Goal: Task Accomplishment & Management: Manage account settings

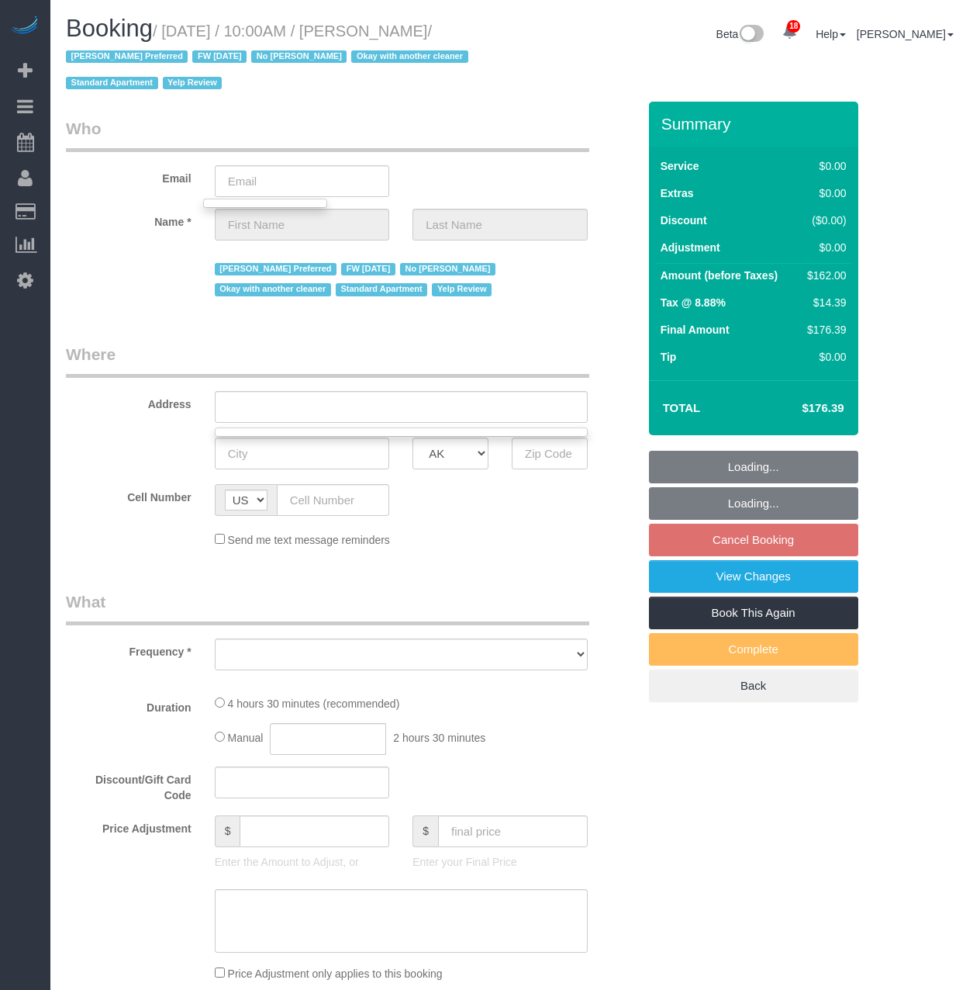
select select "number:89"
select select "number:90"
select select "number:15"
select select "number:5"
select select "number:21"
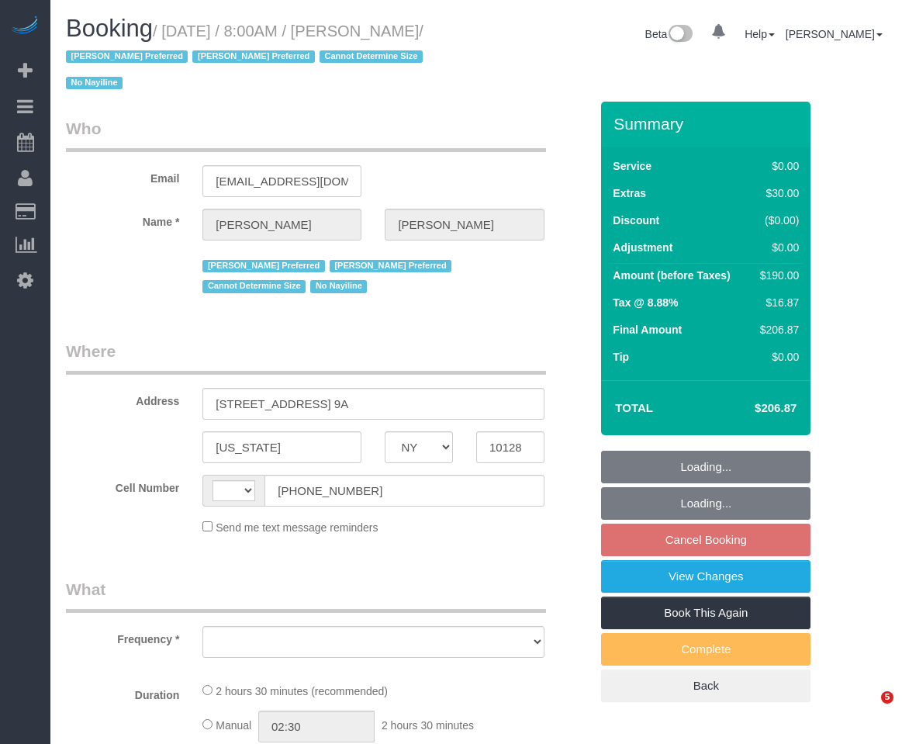
select select "NY"
select select "string:[GEOGRAPHIC_DATA]"
select select "object:788"
select select "number:89"
select select "number:90"
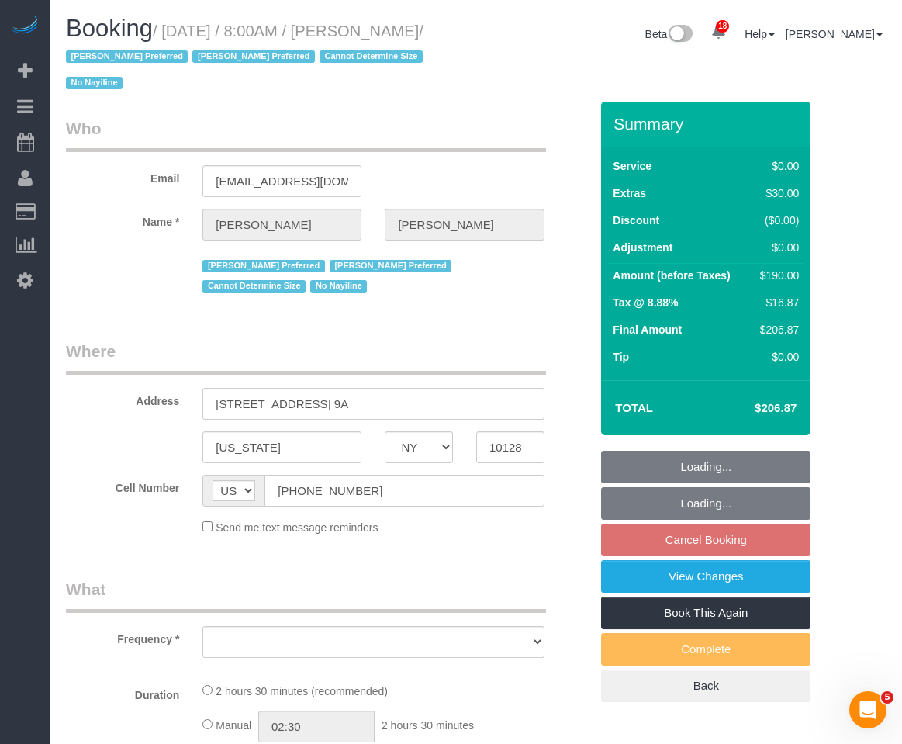
select select "number:15"
select select "number:5"
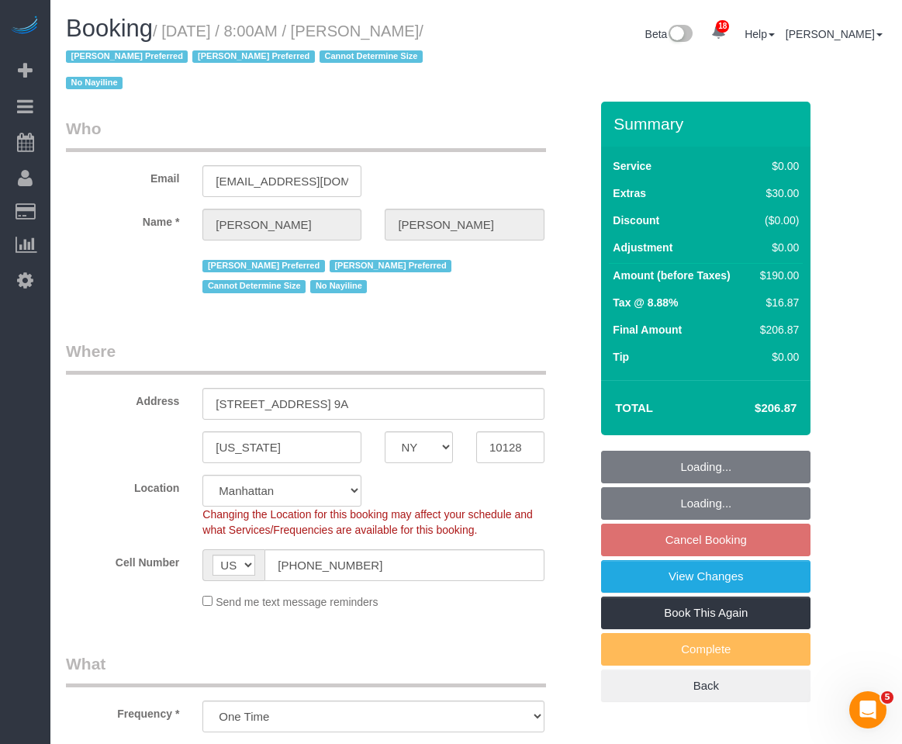
select select "object:1468"
select select "string:stripe-pm_1S7AHC4VGloSiKo7hp2QbcMb"
select select "1"
select select "spot1"
select select "1"
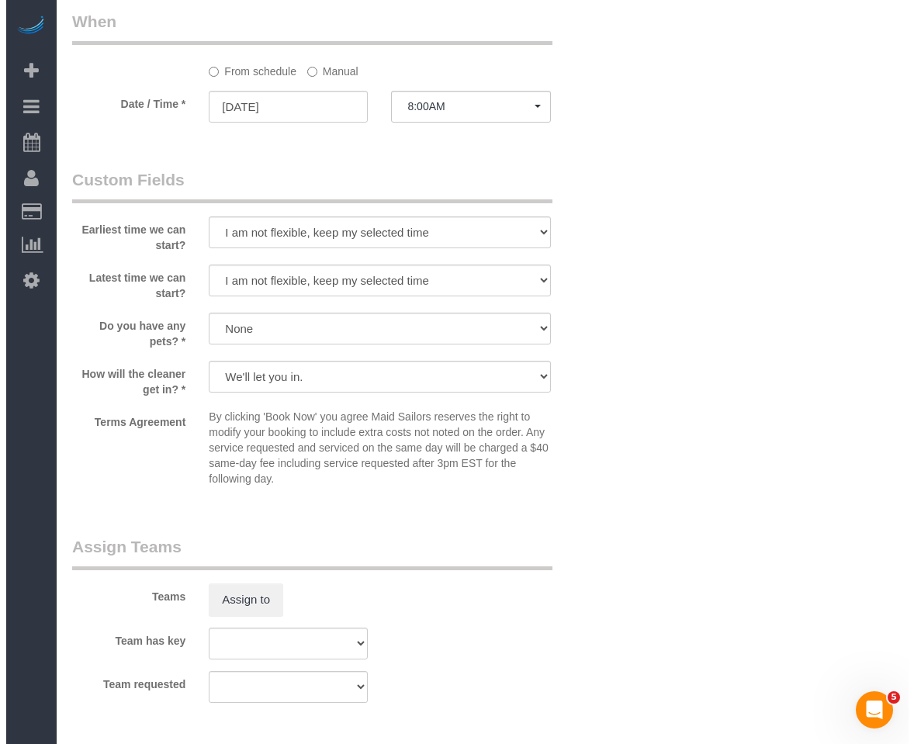
scroll to position [1629, 0]
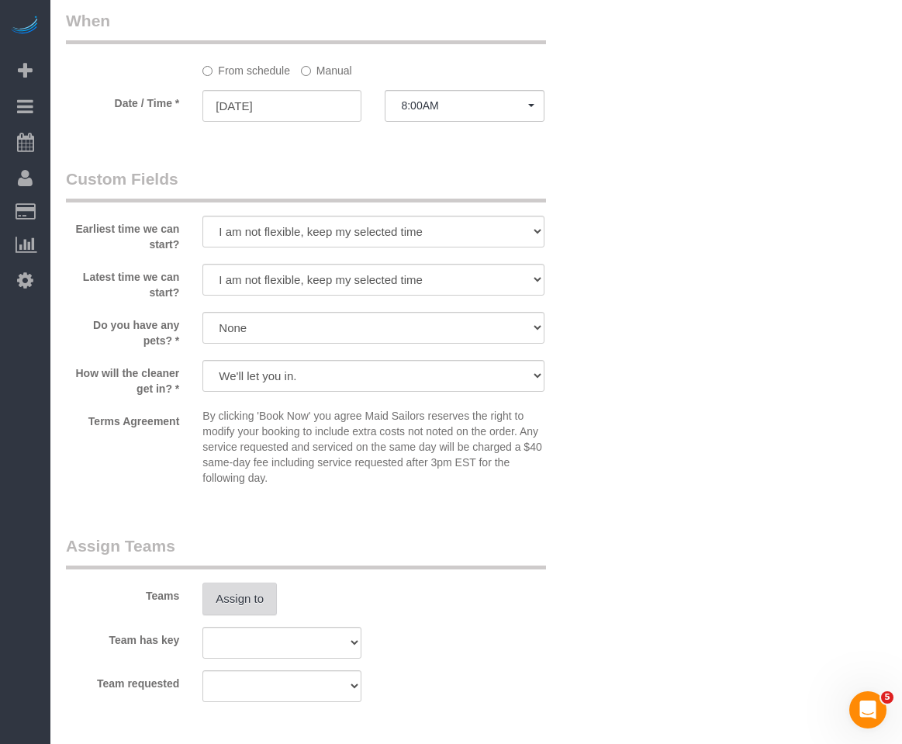
click at [235, 605] on button "Assign to" at bounding box center [239, 598] width 74 height 33
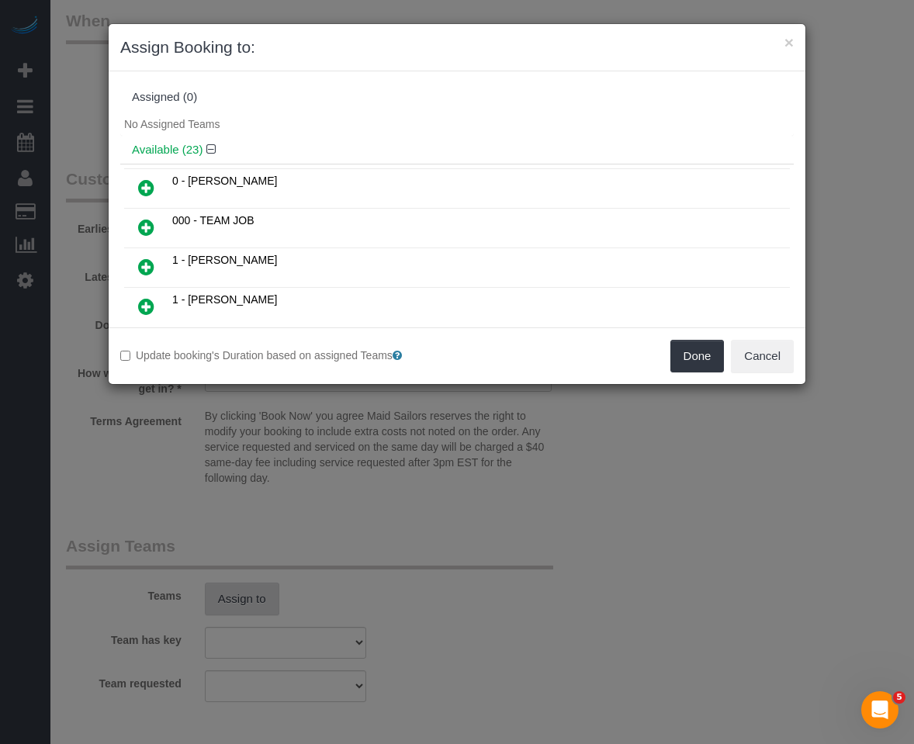
scroll to position [339, 0]
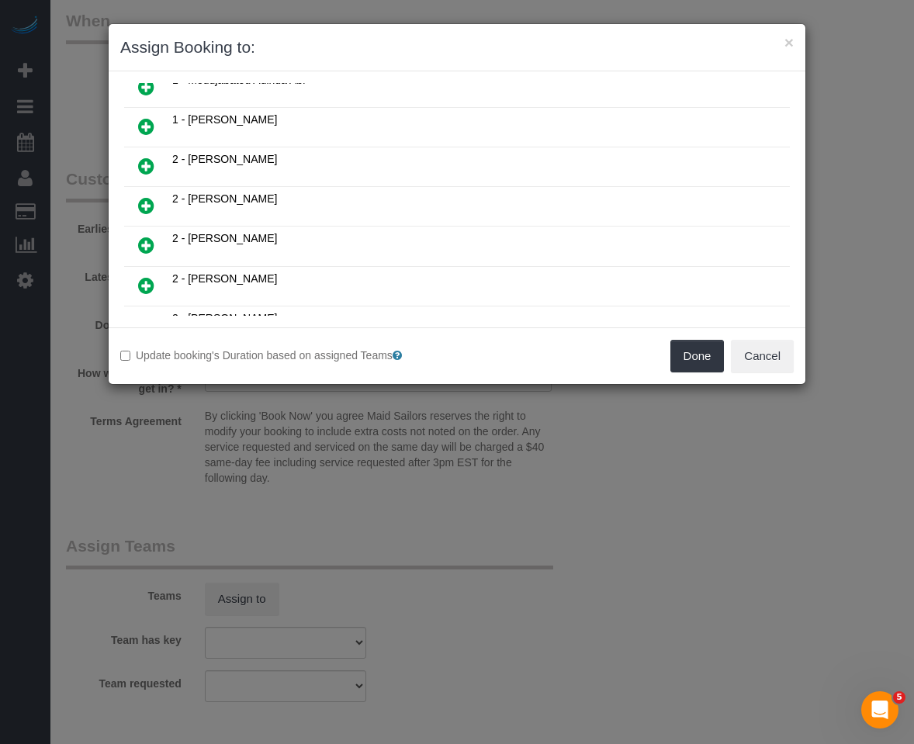
click at [142, 204] on icon at bounding box center [146, 205] width 16 height 19
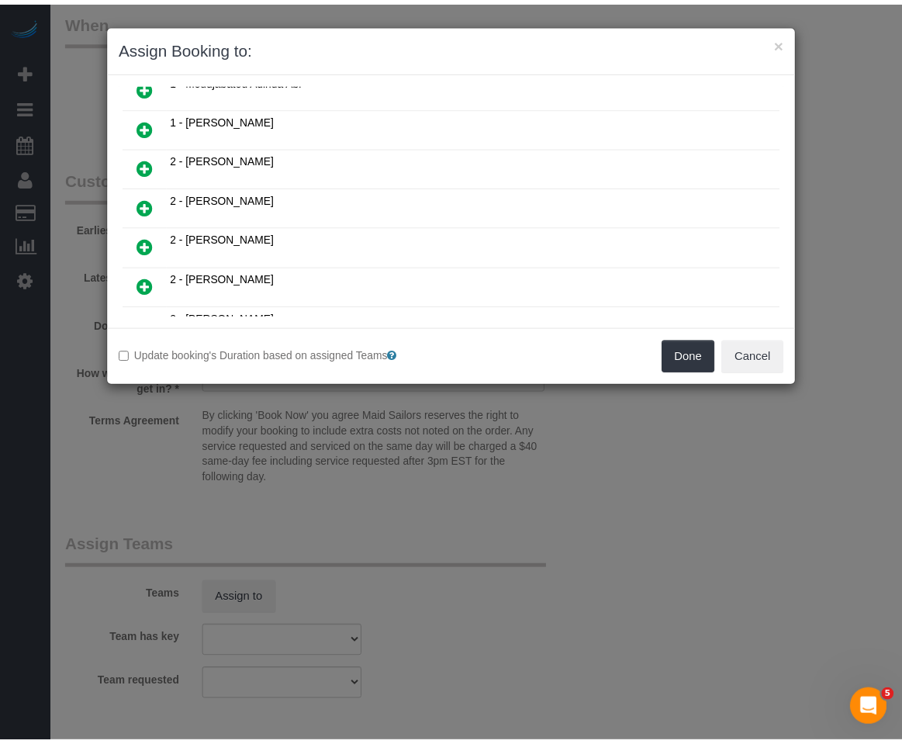
scroll to position [376, 0]
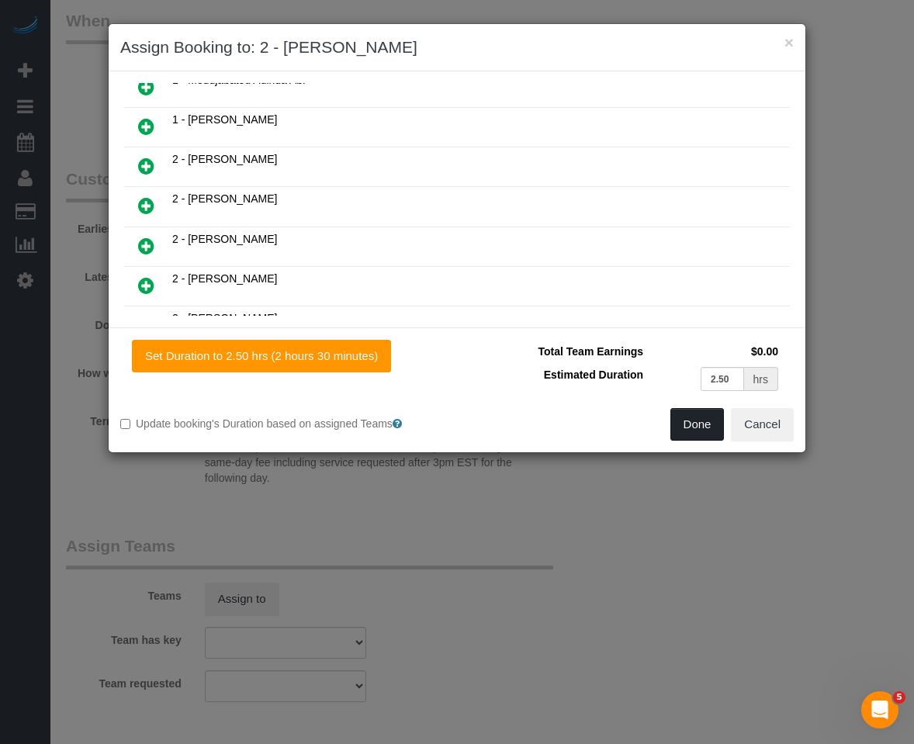
click at [708, 434] on button "Done" at bounding box center [697, 424] width 54 height 33
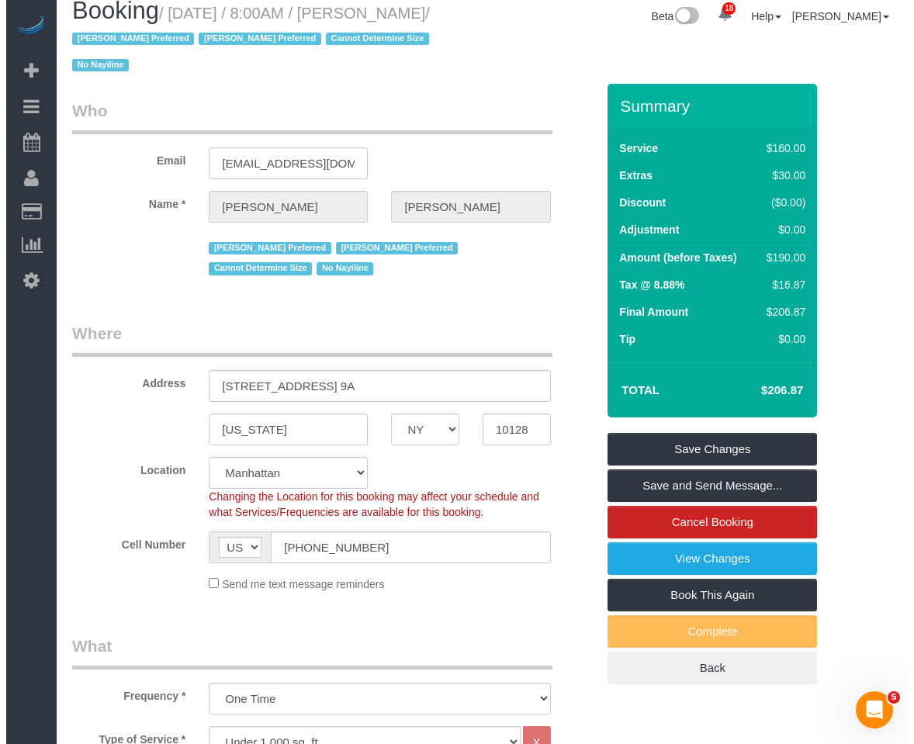
scroll to position [0, 0]
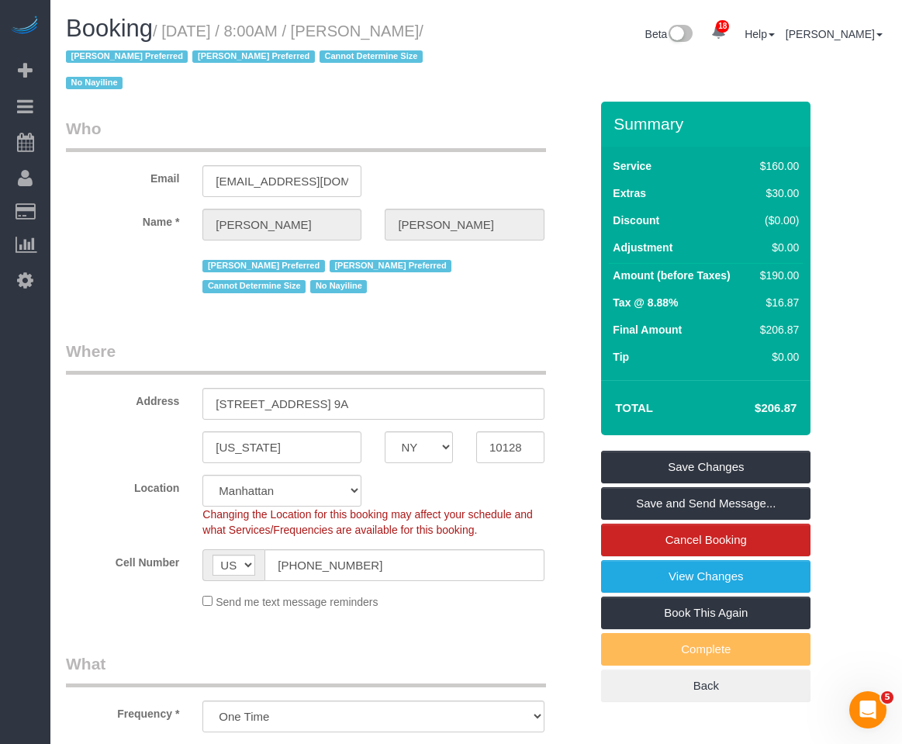
drag, startPoint x: 389, startPoint y: 36, endPoint x: 104, endPoint y: 57, distance: 286.2
click at [104, 57] on small "/ September 20, 2025 / 8:00AM / Cristina Haas / Ana Rodriguez Preferred Berdina…" at bounding box center [246, 57] width 361 height 70
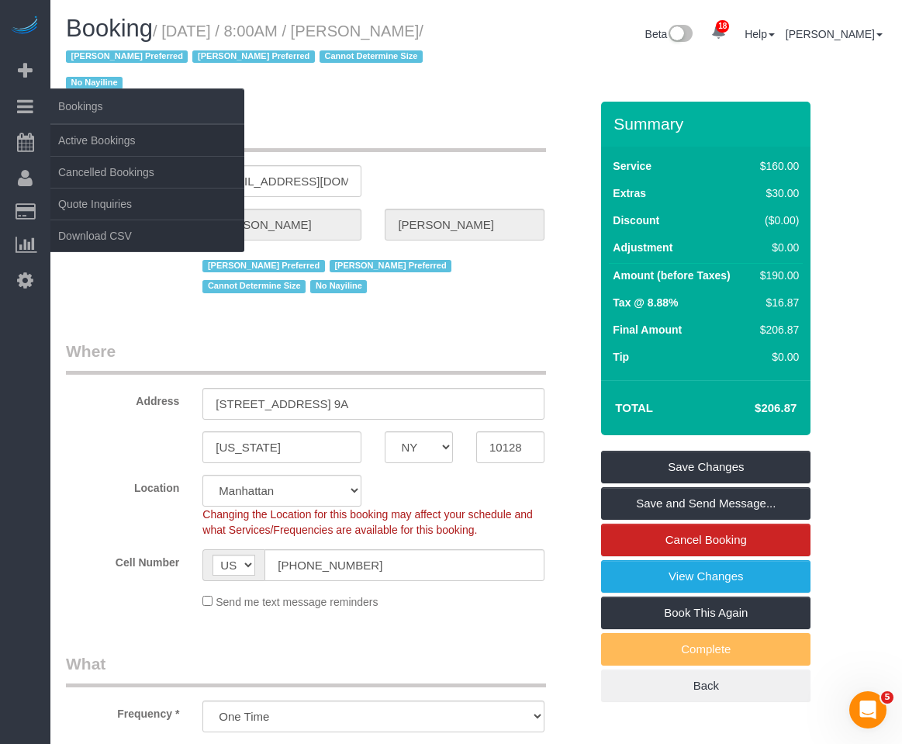
copy small "Cristina Haas"
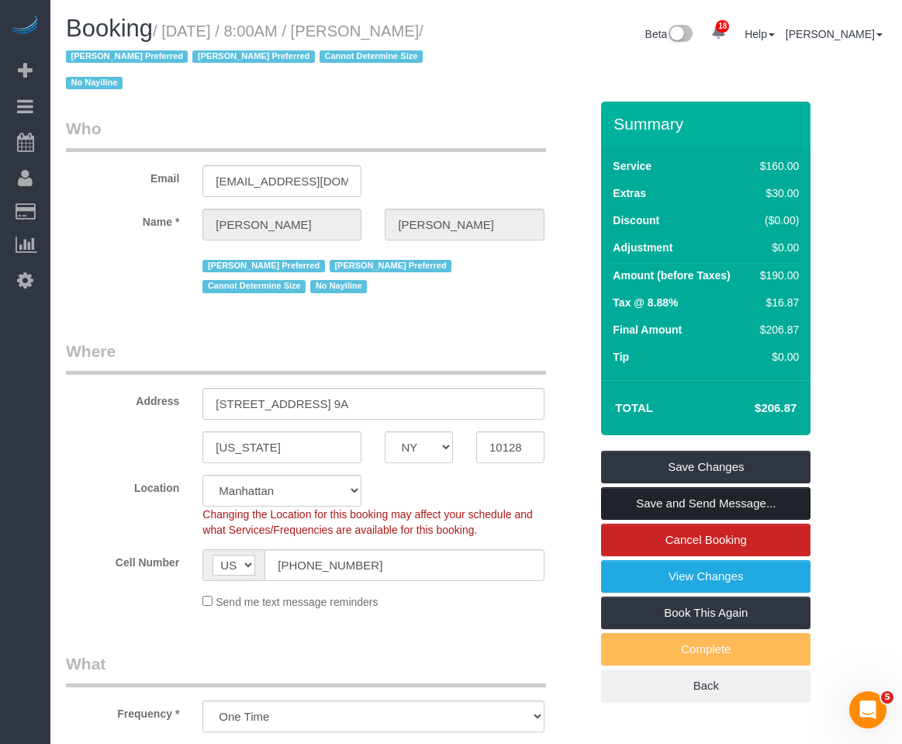
click at [641, 501] on link "Save and Send Message..." at bounding box center [705, 503] width 209 height 33
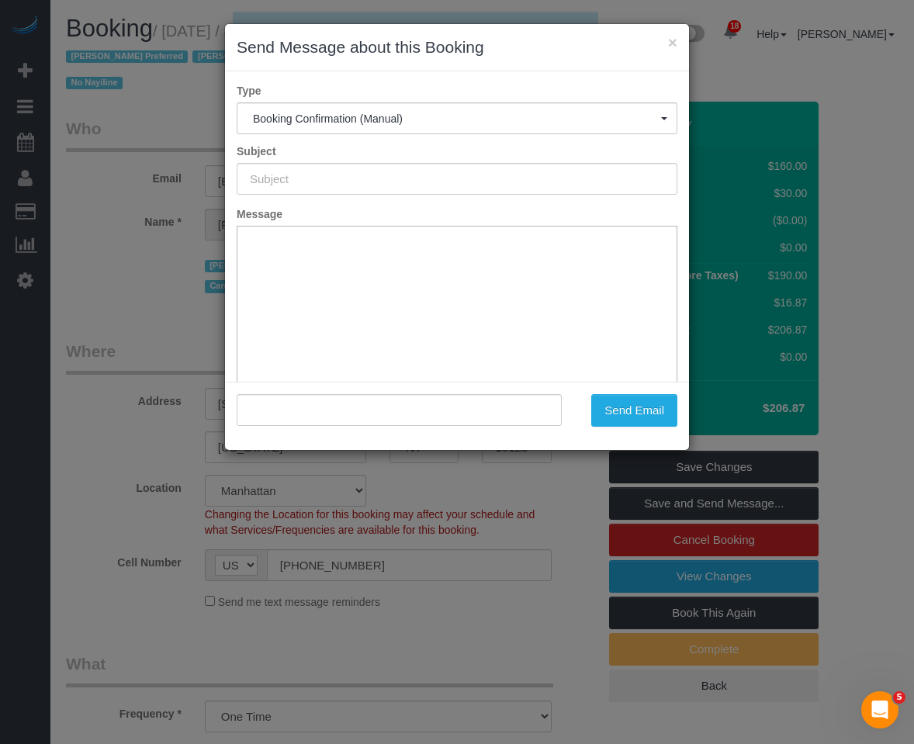
type input "Cleaning Confirmed for 09/20/2025 at 8:00am"
type input ""Cristina Haas" <crislohaas@gmail.com>"
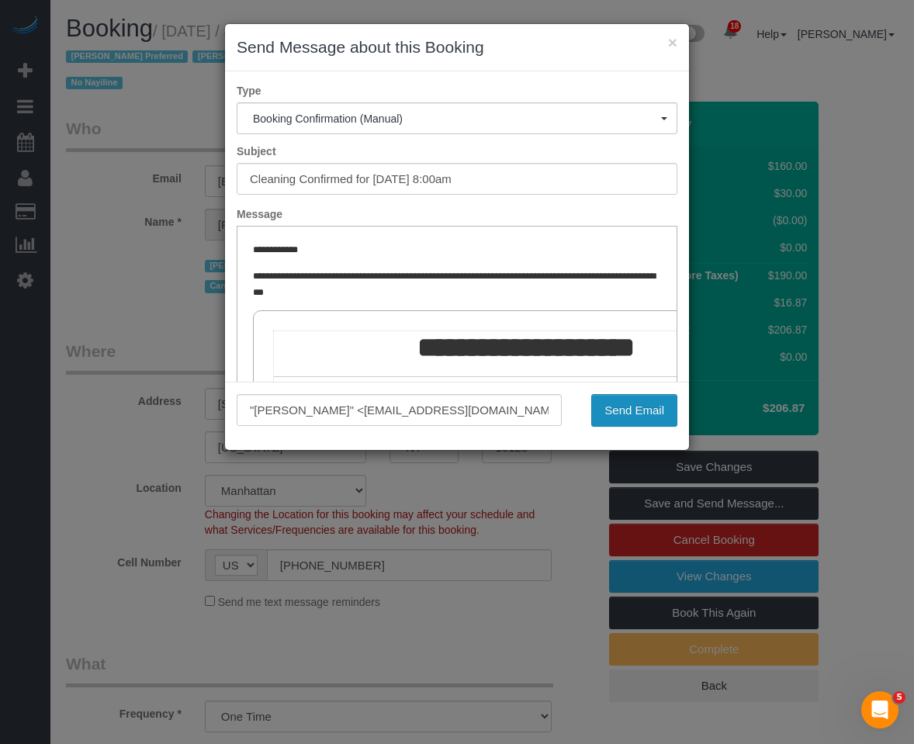
click at [660, 413] on button "Send Email" at bounding box center [634, 410] width 86 height 33
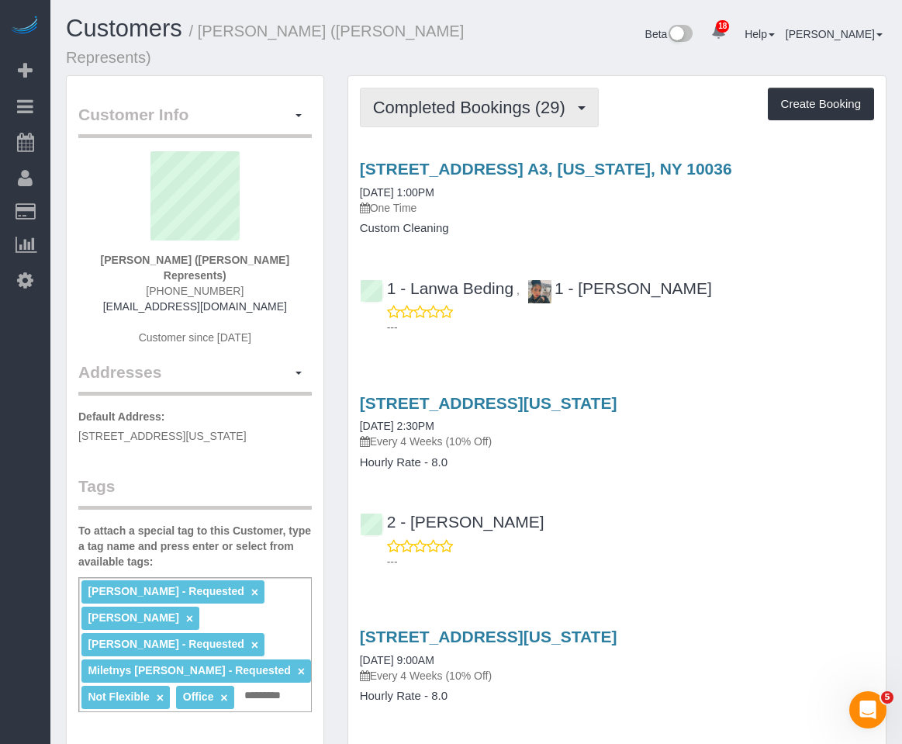
click at [465, 116] on span "Completed Bookings (29)" at bounding box center [473, 107] width 200 height 19
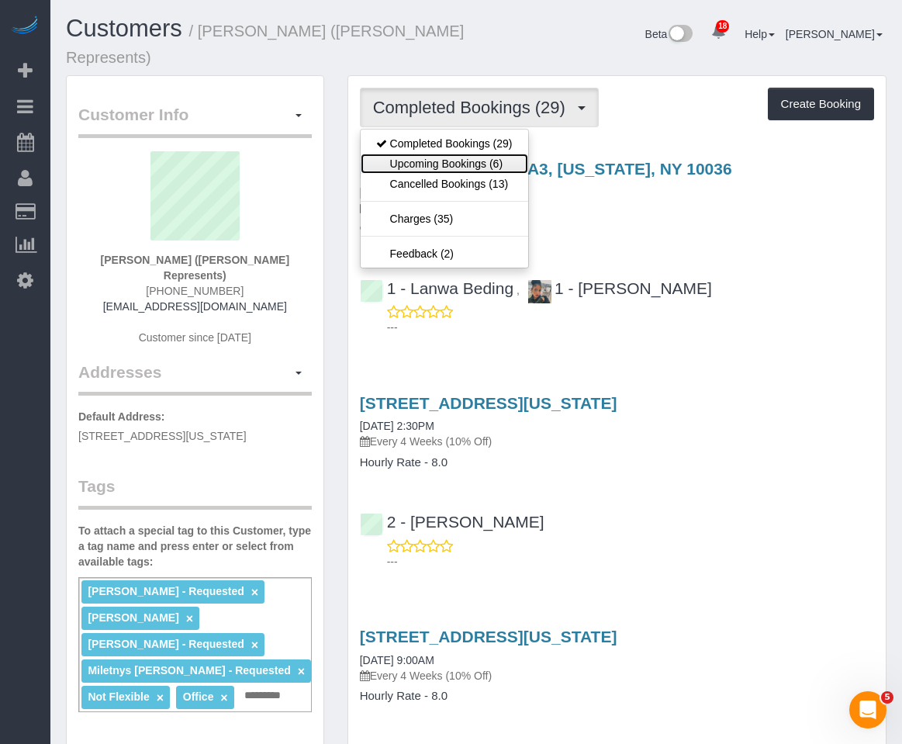
click at [458, 161] on link "Upcoming Bookings (6)" at bounding box center [445, 164] width 168 height 20
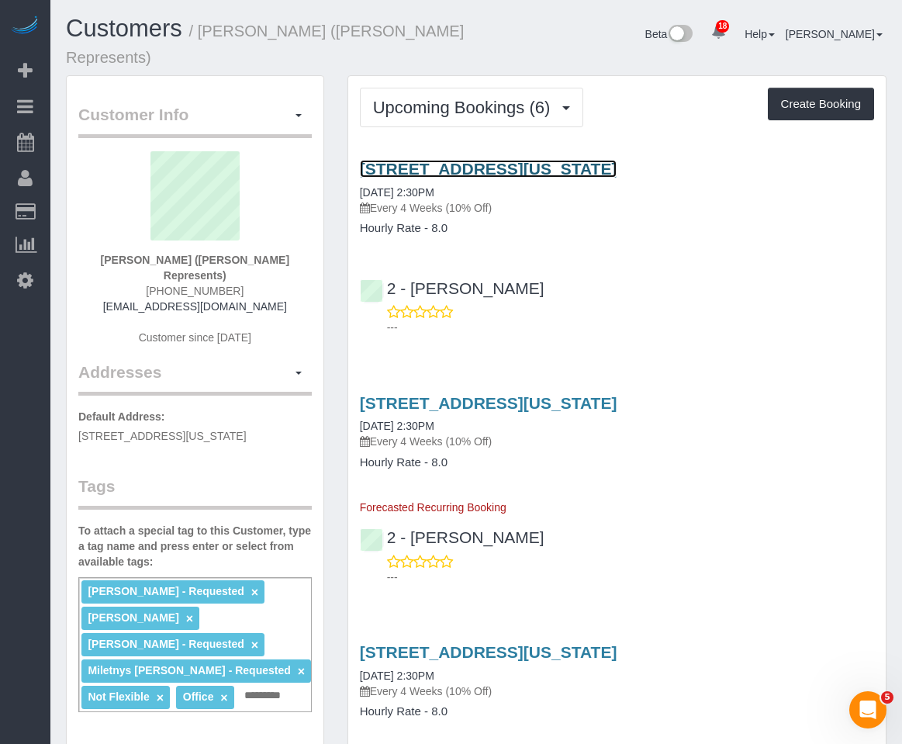
click at [426, 169] on link "261 West 35th Street, Suite 501, New York, NY 10001" at bounding box center [488, 169] width 257 height 18
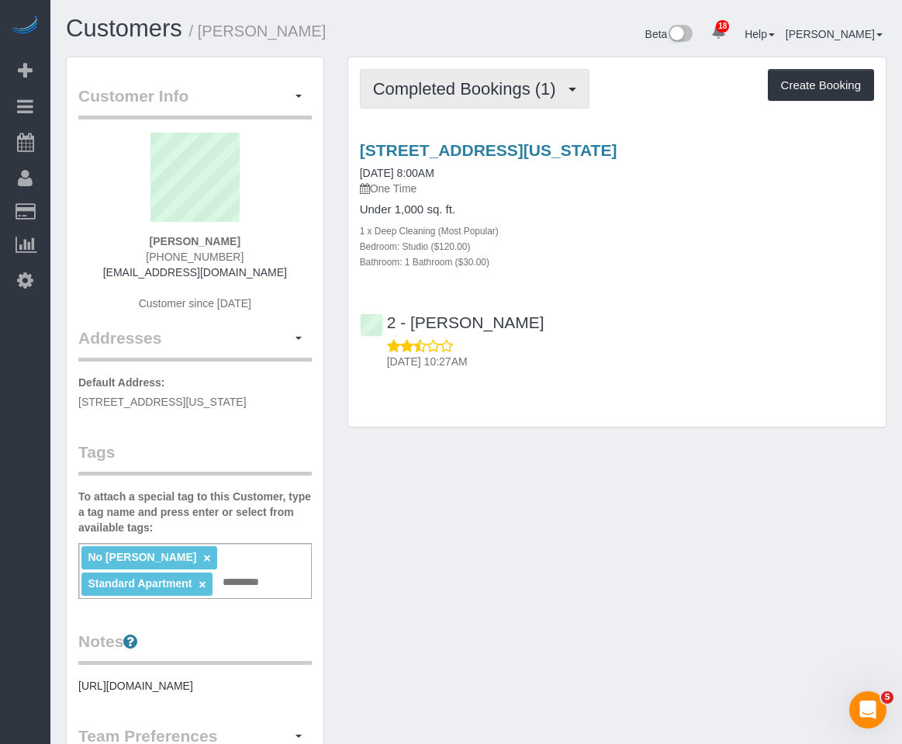
click at [500, 102] on button "Completed Bookings (1)" at bounding box center [475, 89] width 230 height 40
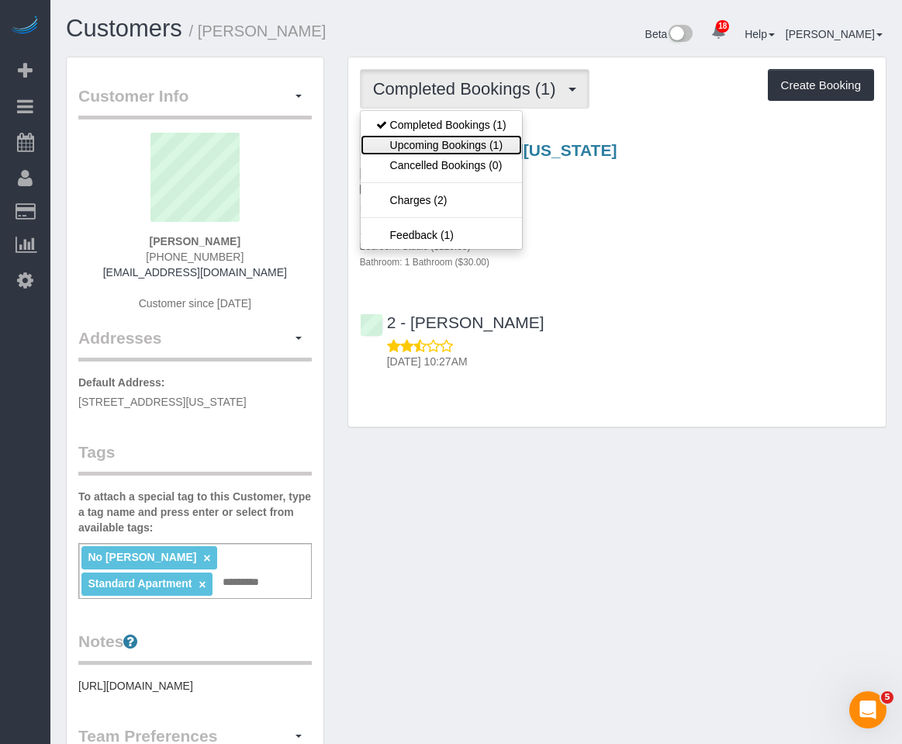
click at [478, 147] on link "Upcoming Bookings (1)" at bounding box center [441, 145] width 161 height 20
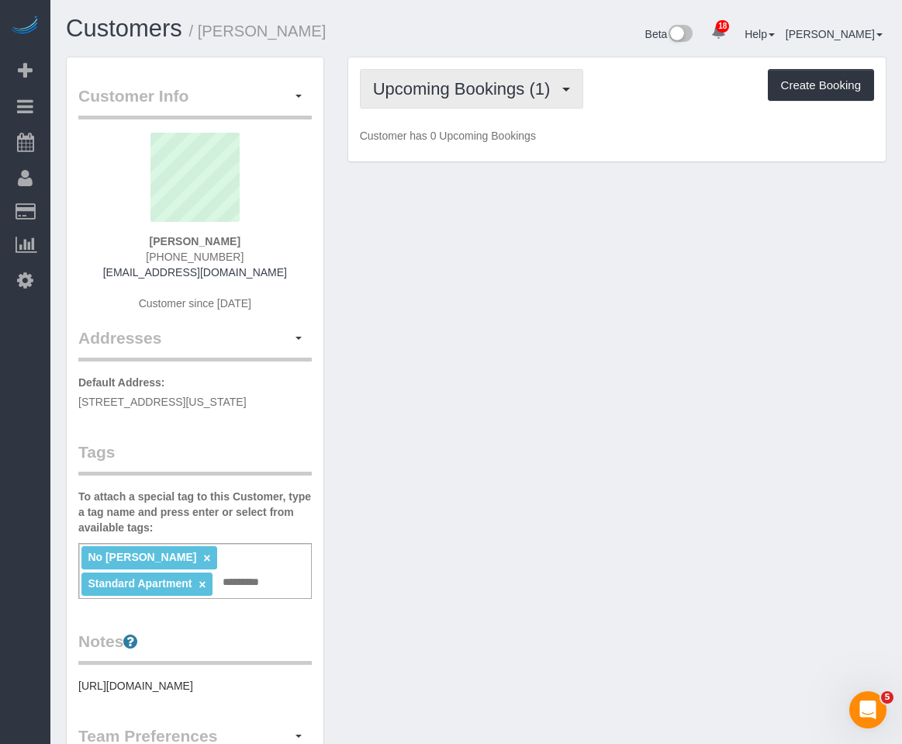
click at [482, 90] on span "Upcoming Bookings (1)" at bounding box center [465, 88] width 185 height 19
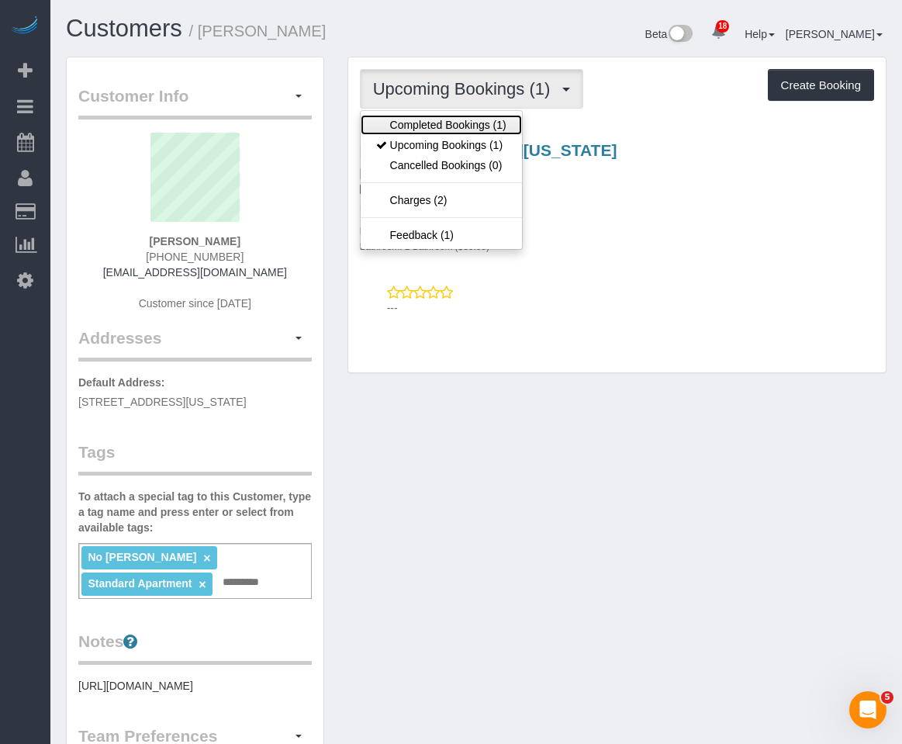
click at [459, 126] on link "Completed Bookings (1)" at bounding box center [441, 125] width 161 height 20
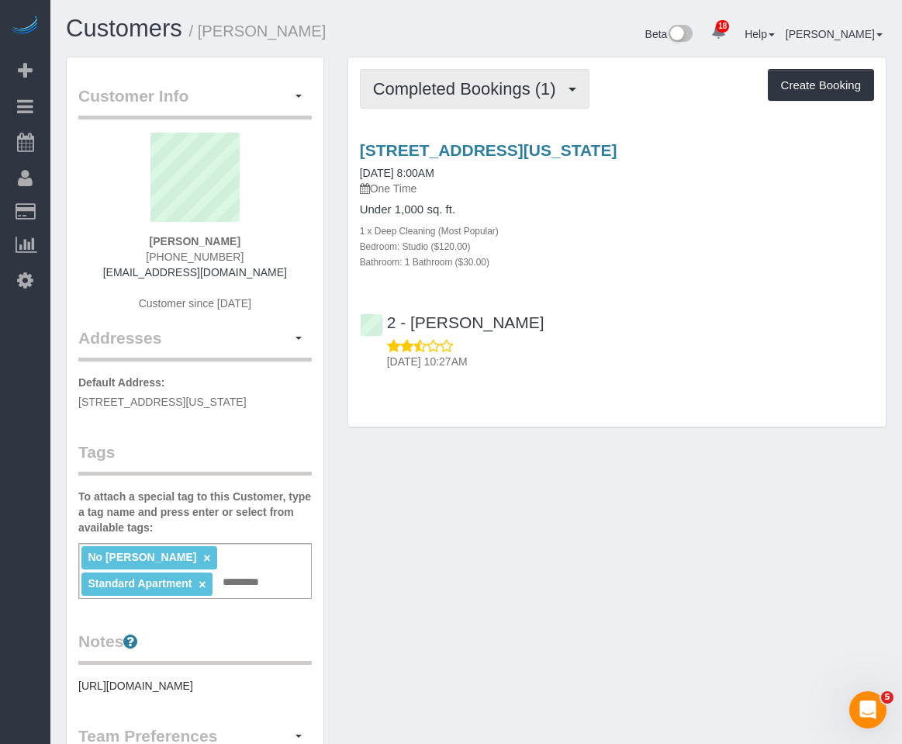
click at [429, 99] on button "Completed Bookings (1)" at bounding box center [475, 89] width 230 height 40
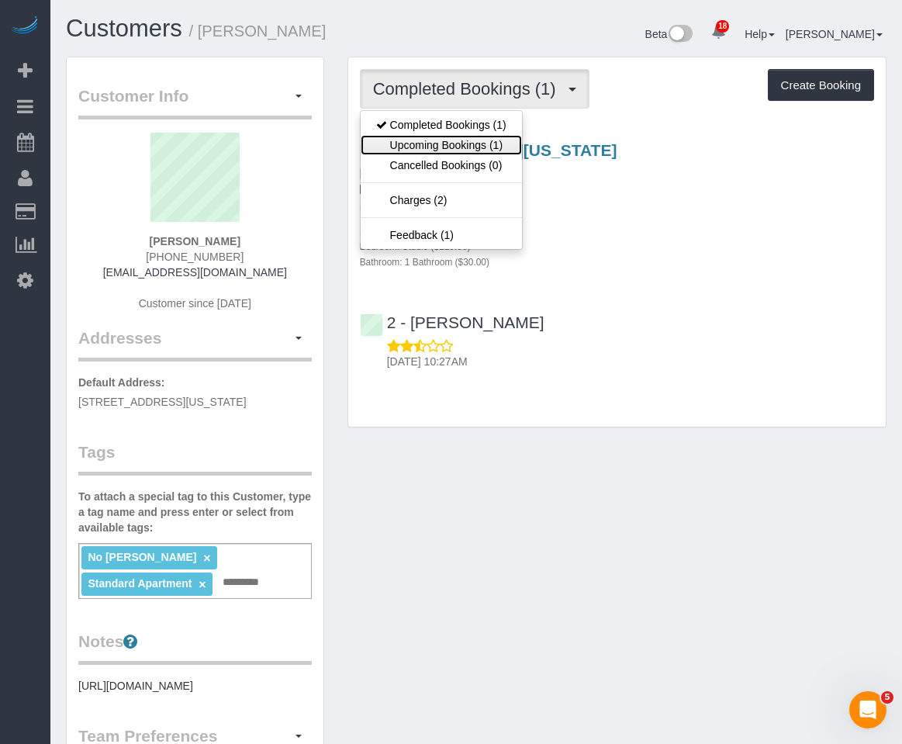
click at [434, 136] on link "Upcoming Bookings (1)" at bounding box center [441, 145] width 161 height 20
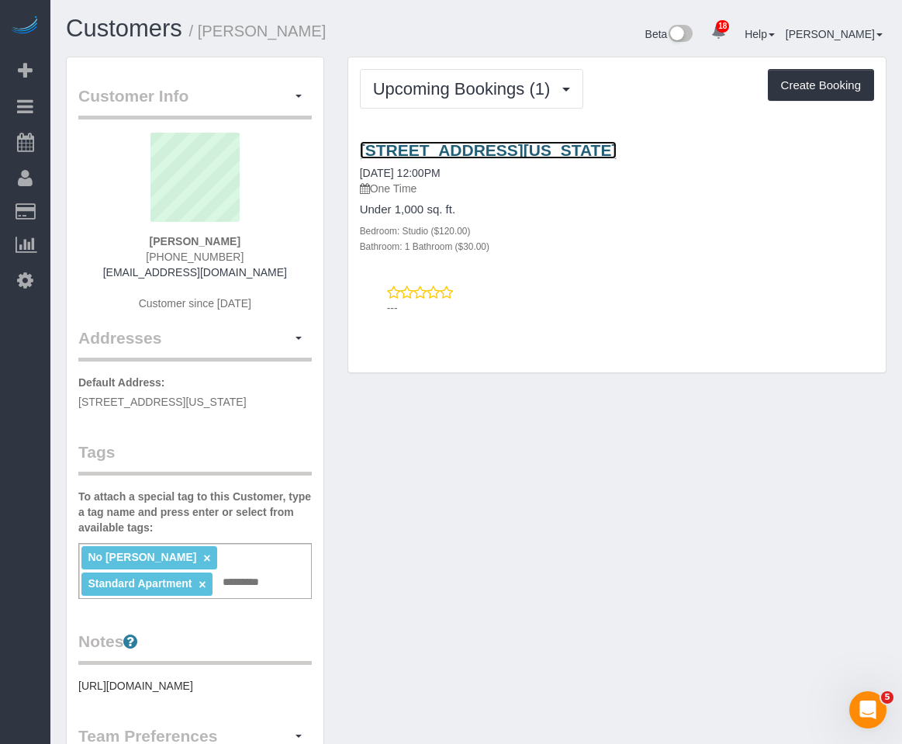
click at [425, 147] on link "295 Greenwich Street, Apt 6m, New York, NY 10007" at bounding box center [488, 150] width 257 height 18
click at [499, 522] on div "Customer Info Edit Contact Info Send Message Email Preferences Special Sales Ta…" at bounding box center [476, 591] width 844 height 1069
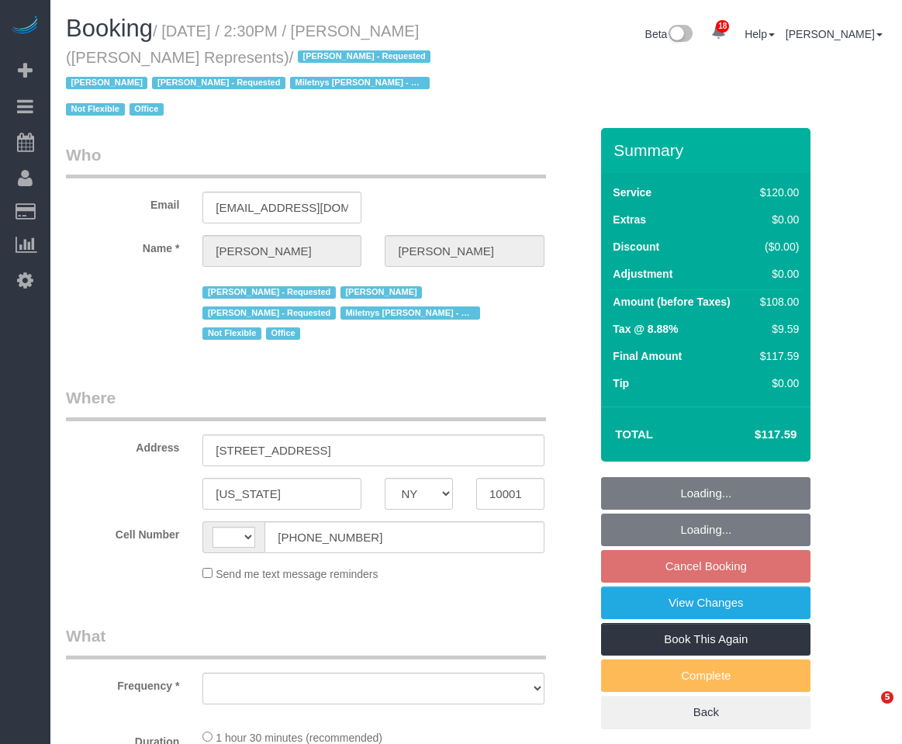
select select "NY"
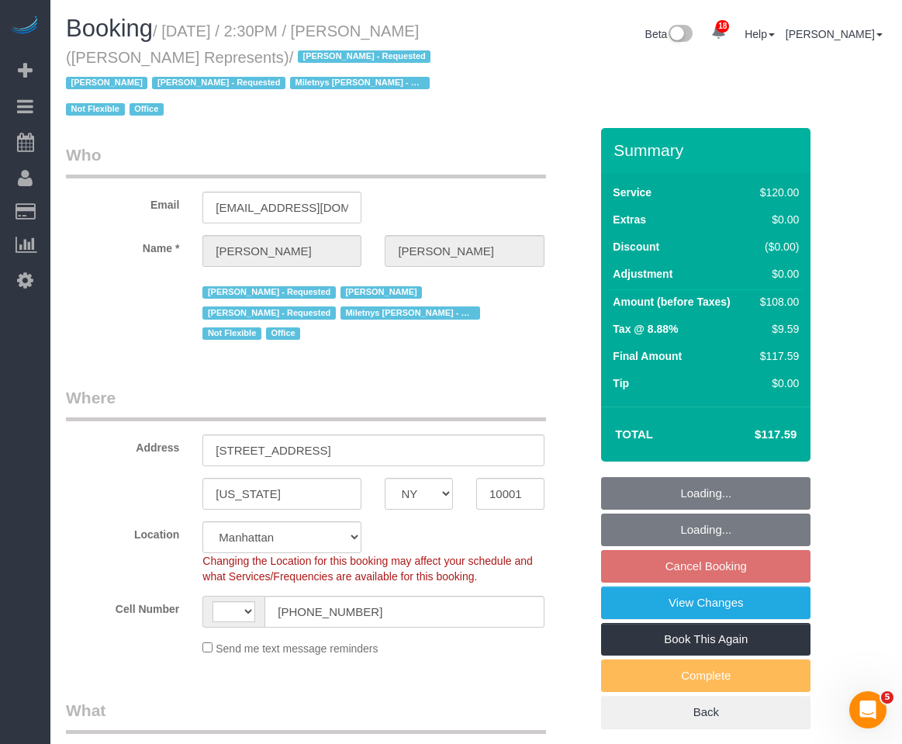
select select "object:706"
select select "string:[GEOGRAPHIC_DATA]"
select select "string:stripe-pm_1LzOHa4VGloSiKo7eJy9cIDS"
select select "number:89"
select select "number:90"
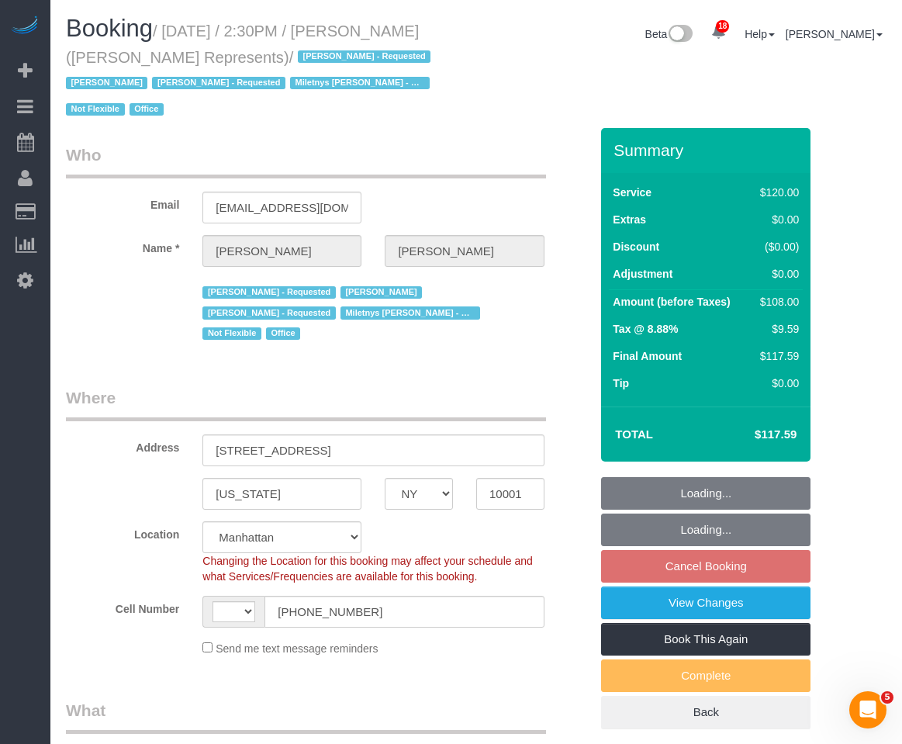
select select "number:15"
select select "number:5"
select select "90"
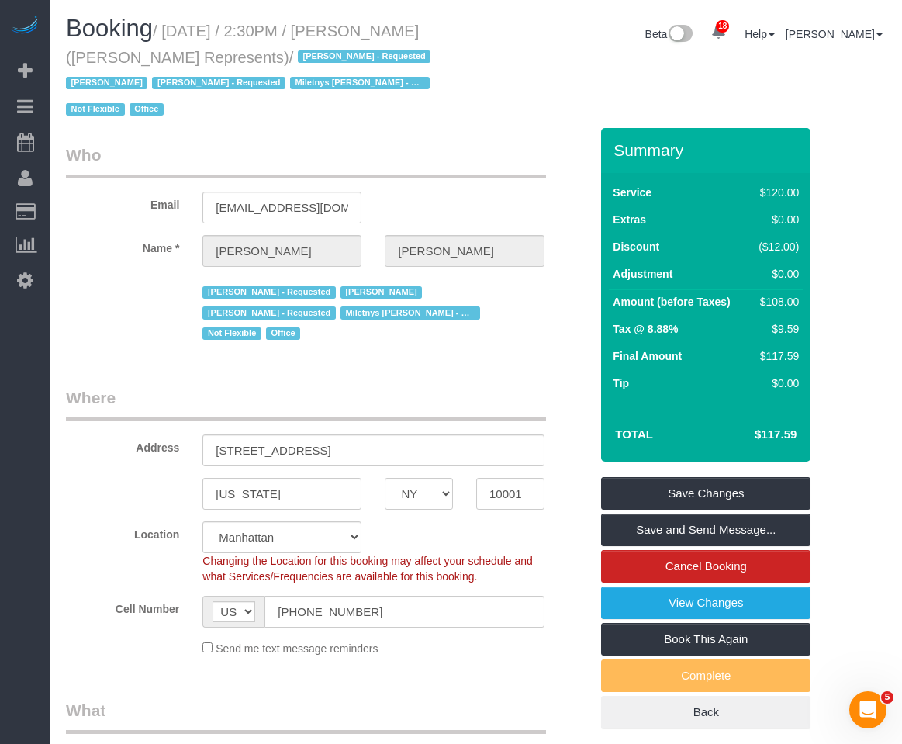
drag, startPoint x: 451, startPoint y: 151, endPoint x: 444, endPoint y: 146, distance: 8.8
click at [447, 146] on legend "Who" at bounding box center [306, 160] width 480 height 35
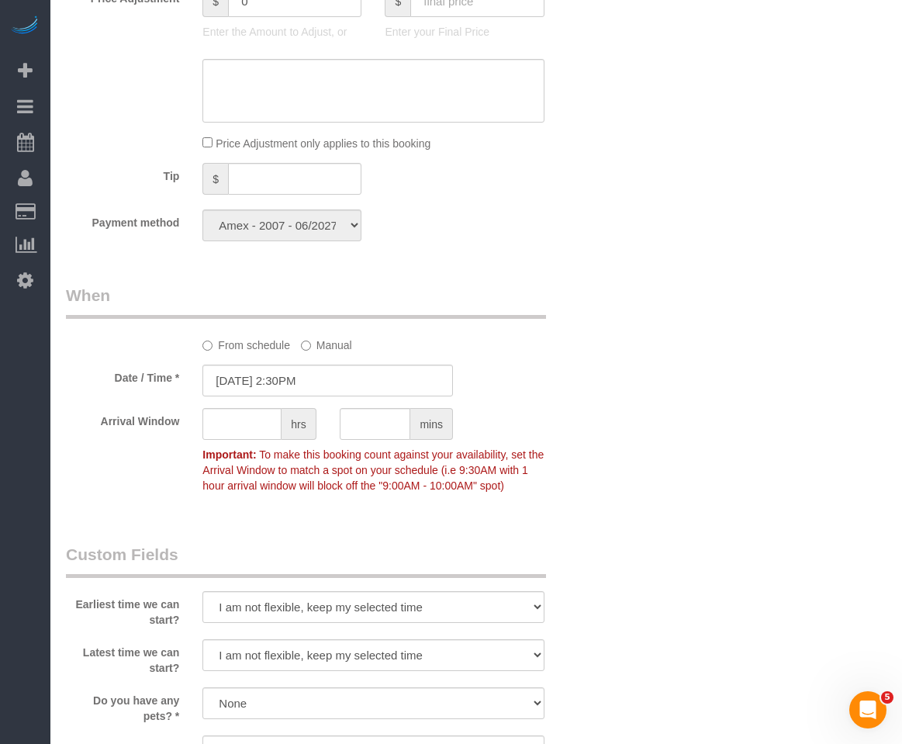
scroll to position [1086, 0]
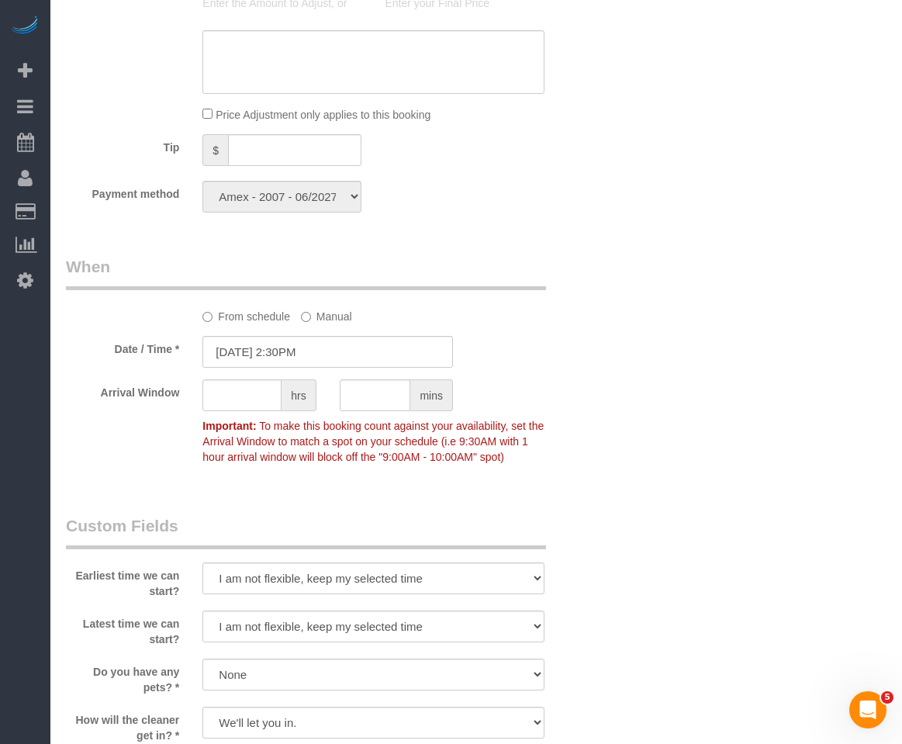
click at [740, 244] on div "Who Email hollycorbett@mac.com Name * Holly Corbett Alketa Tomaj - Requested Ja…" at bounding box center [476, 255] width 821 height 2427
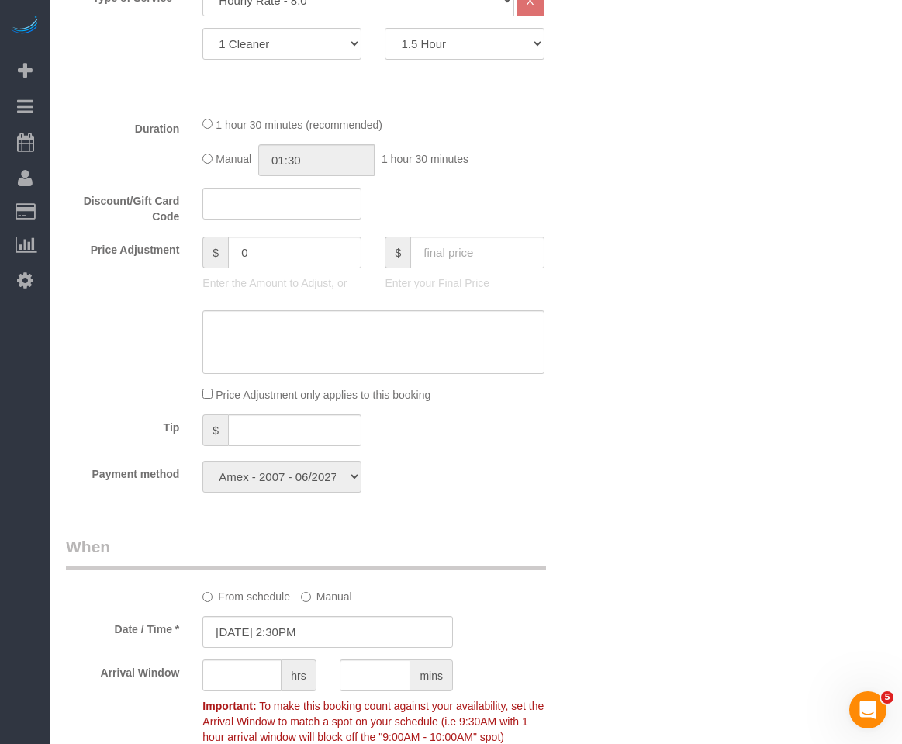
scroll to position [853, 0]
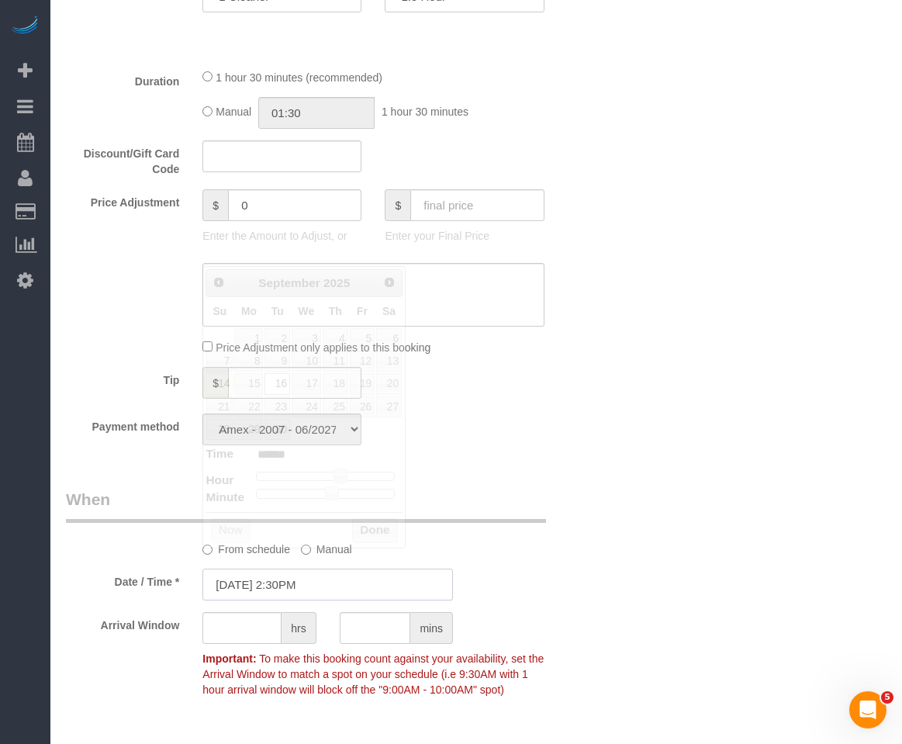
click at [275, 569] on input "09/16/2025 2:30PM" at bounding box center [327, 585] width 251 height 32
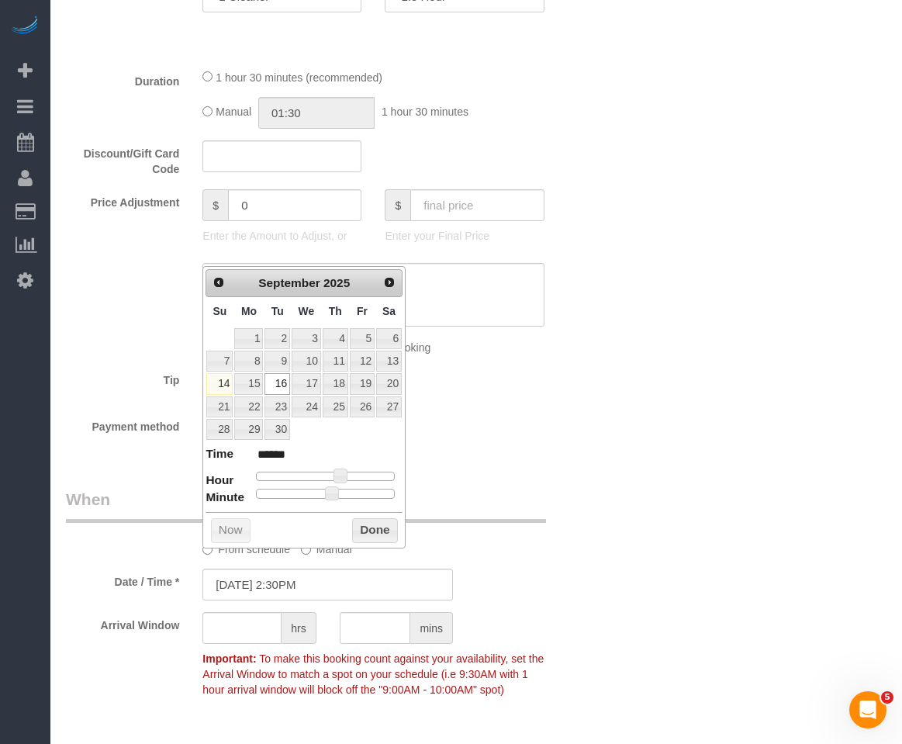
type input "09/16/2025 2:20PM"
type input "******"
type input "09/16/2025 2:15PM"
type input "******"
type input "09/16/2025 2:10PM"
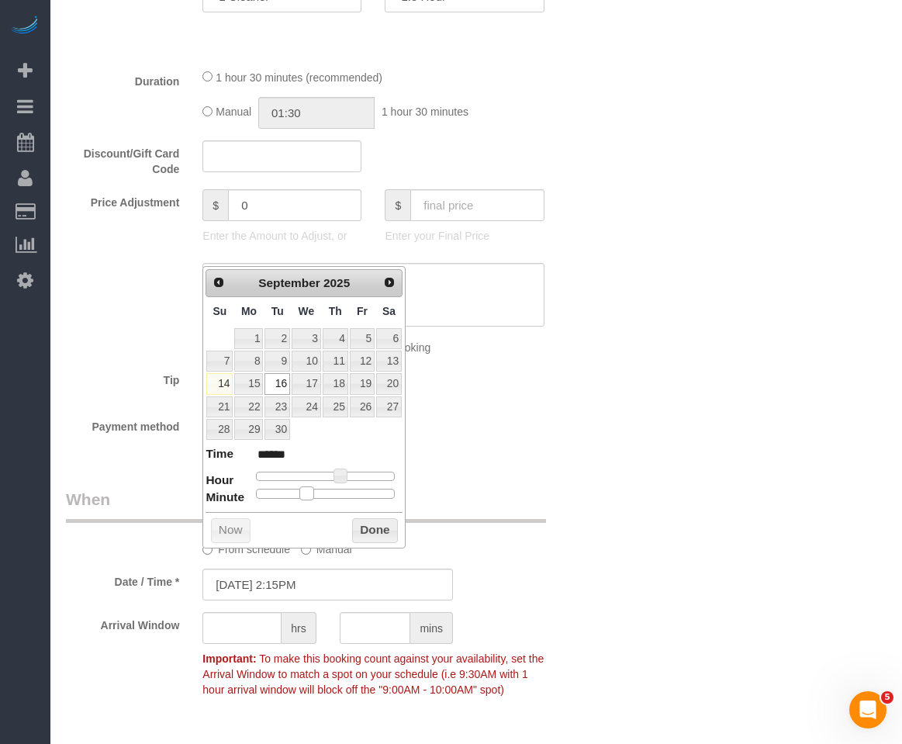
type input "******"
type input "09/16/2025 2:05PM"
type input "******"
type input "09/16/2025 2:00PM"
type input "******"
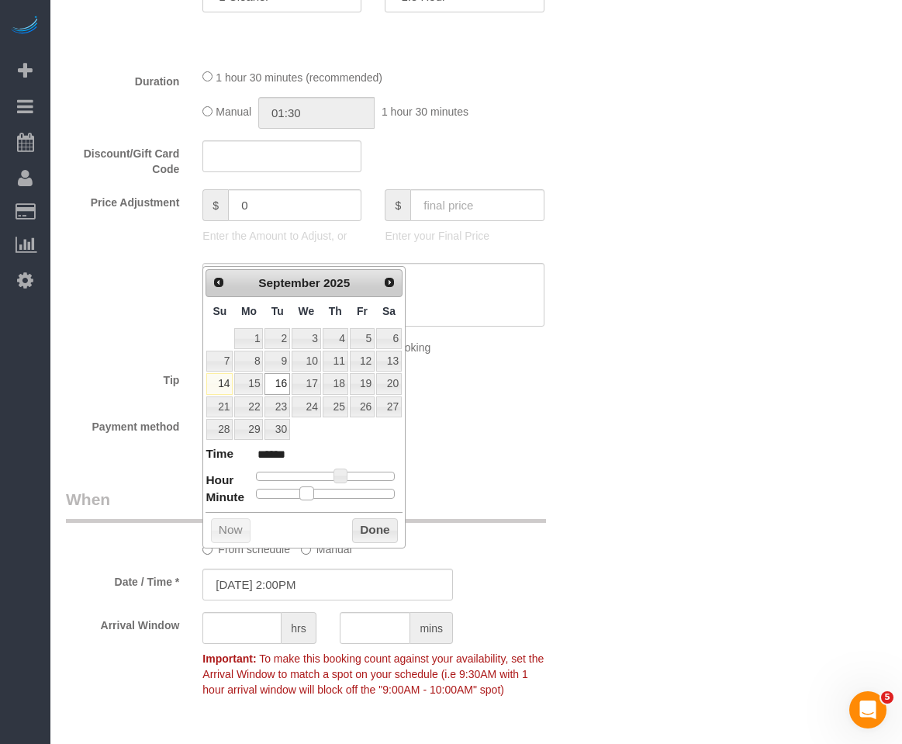
drag, startPoint x: 304, startPoint y: 496, endPoint x: 236, endPoint y: 496, distance: 68.3
click at [236, 496] on dl "Time ****** Hour Minute Second Millisecond Microsecond Time Zone ***** ***** **…" at bounding box center [304, 472] width 197 height 54
click at [381, 531] on button "Done" at bounding box center [375, 530] width 46 height 25
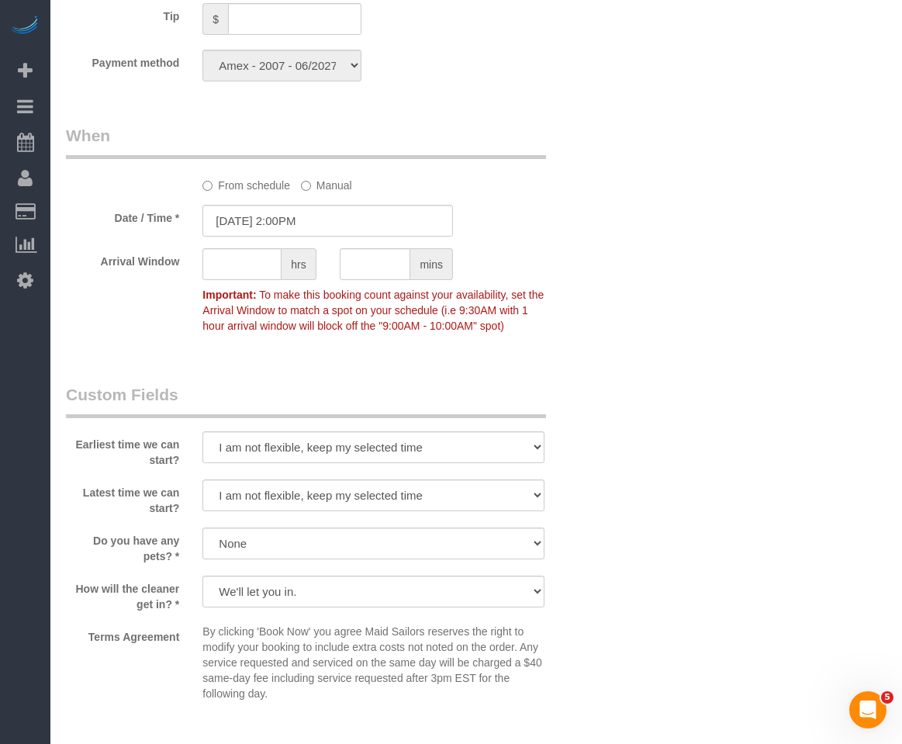
scroll to position [1241, 0]
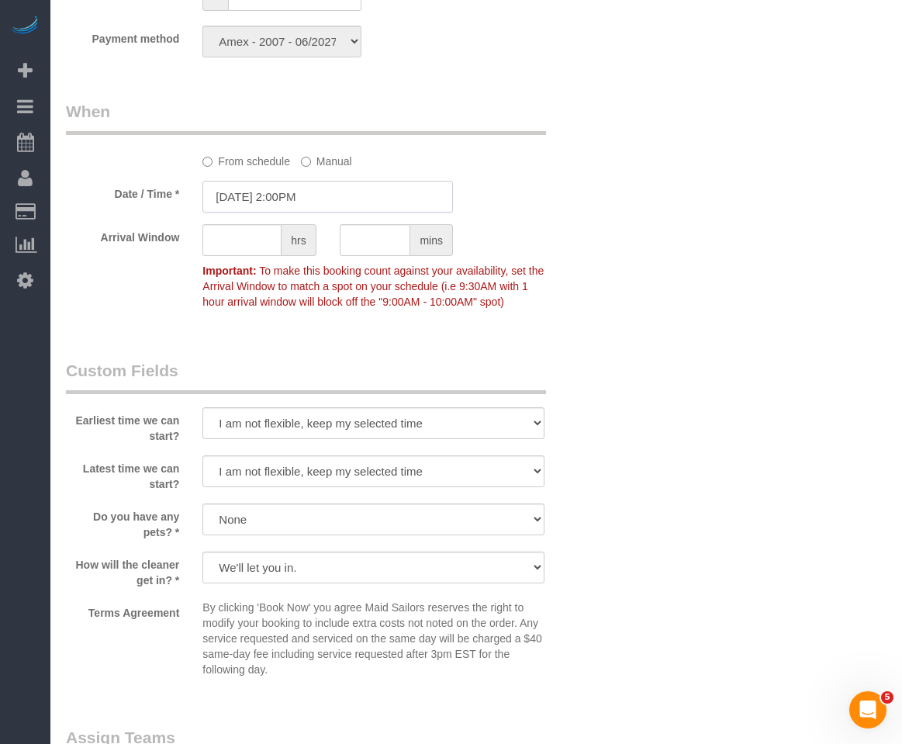
click at [248, 181] on input "09/16/2025 2:00PM" at bounding box center [327, 197] width 251 height 32
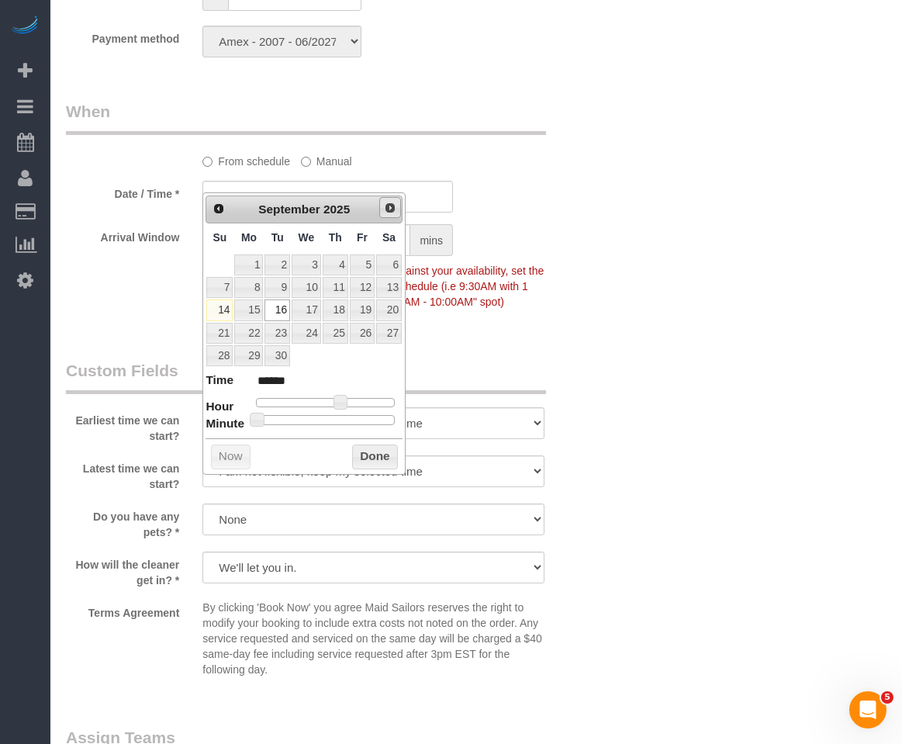
click at [385, 206] on span "Next" at bounding box center [390, 208] width 12 height 12
click at [254, 309] on link "13" at bounding box center [248, 309] width 29 height 21
click at [358, 459] on button "Done" at bounding box center [375, 456] width 46 height 25
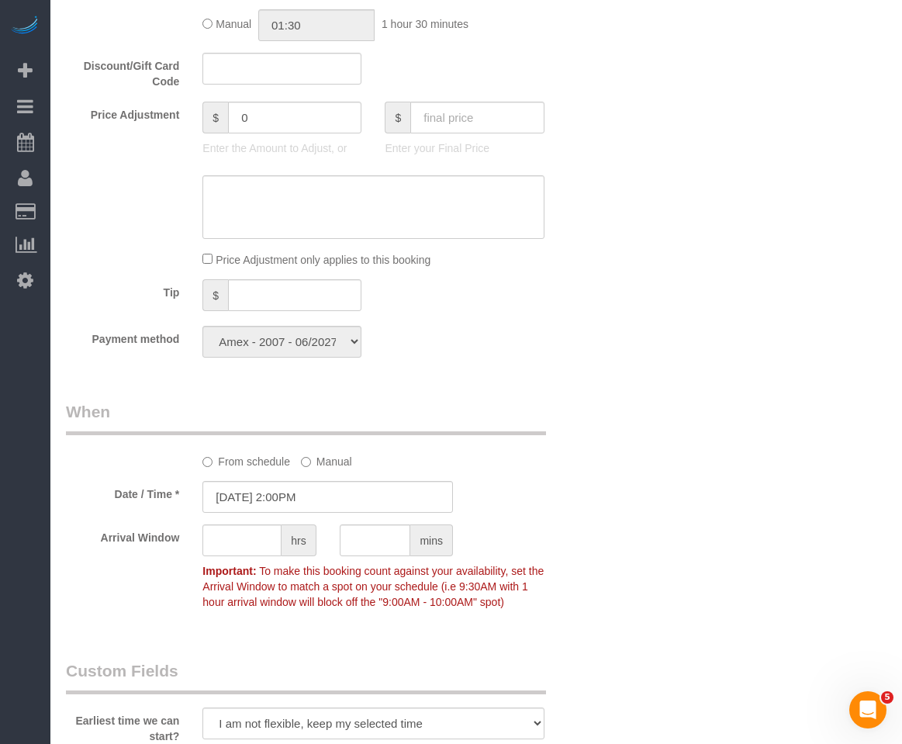
scroll to position [931, 0]
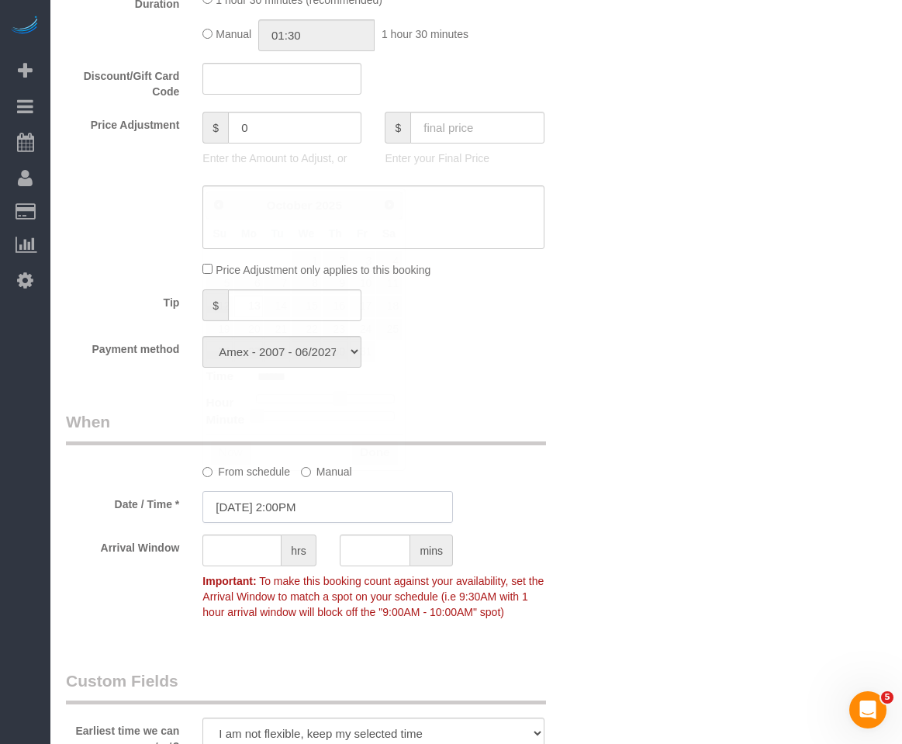
click at [299, 491] on input "10/13/2025 2:00PM" at bounding box center [327, 507] width 251 height 32
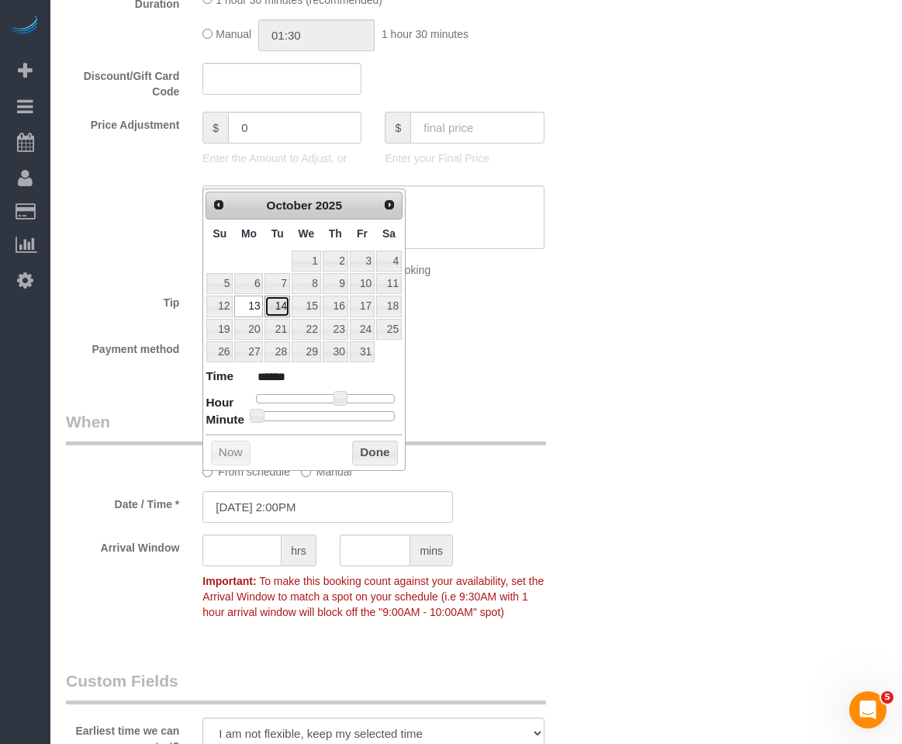
click at [277, 300] on link "14" at bounding box center [276, 306] width 25 height 21
type input "10/14/2025 2:00PM"
click at [371, 448] on button "Done" at bounding box center [375, 453] width 46 height 25
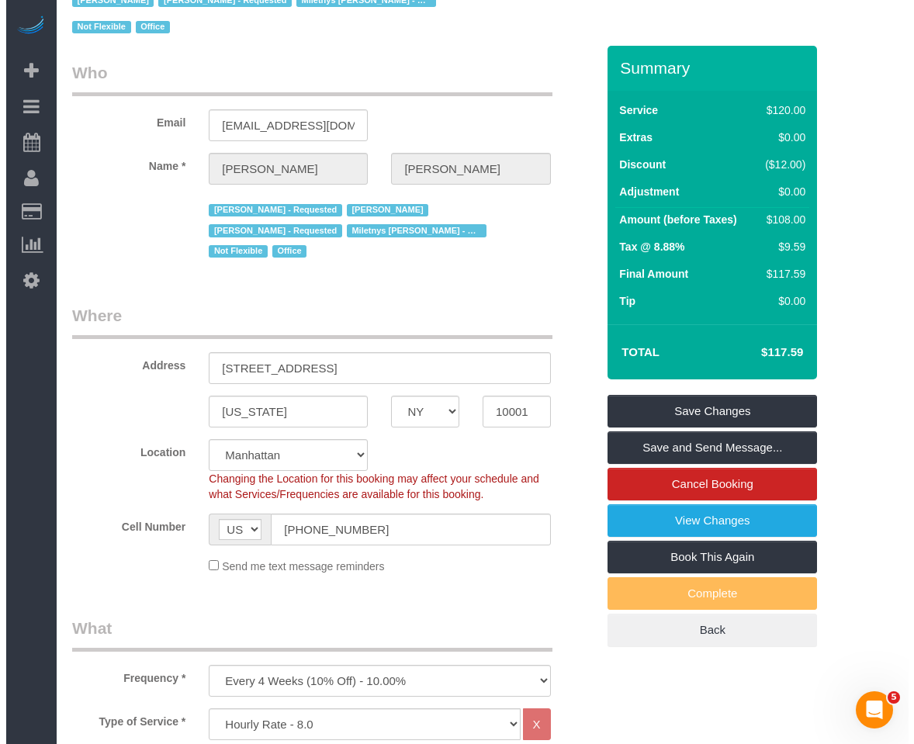
scroll to position [78, 0]
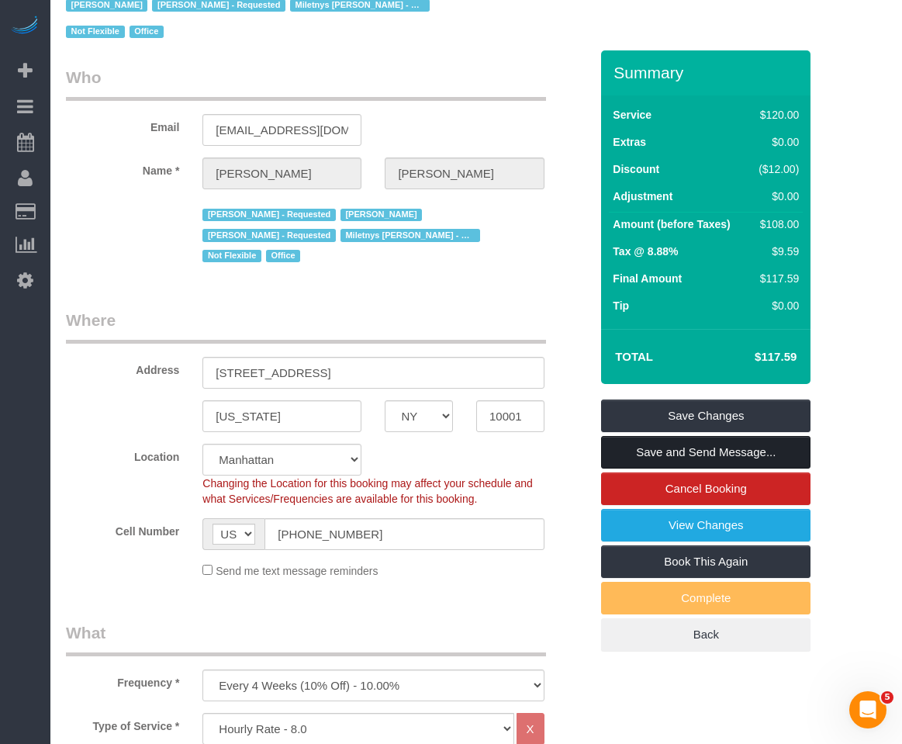
click at [635, 453] on link "Save and Send Message..." at bounding box center [705, 452] width 209 height 33
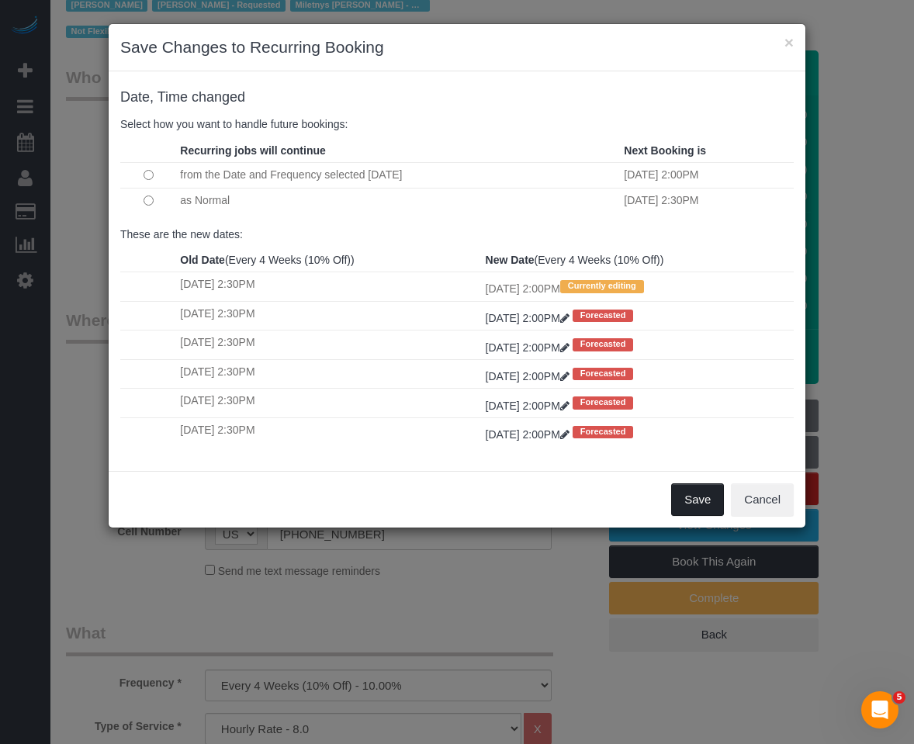
click at [711, 498] on button "Save" at bounding box center [697, 499] width 53 height 33
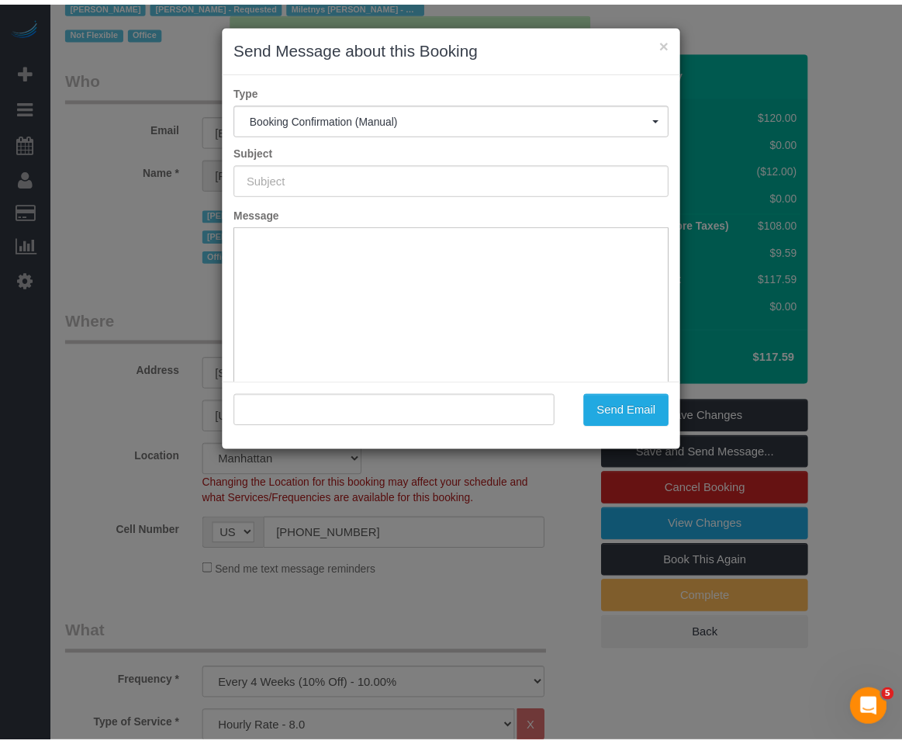
scroll to position [0, 0]
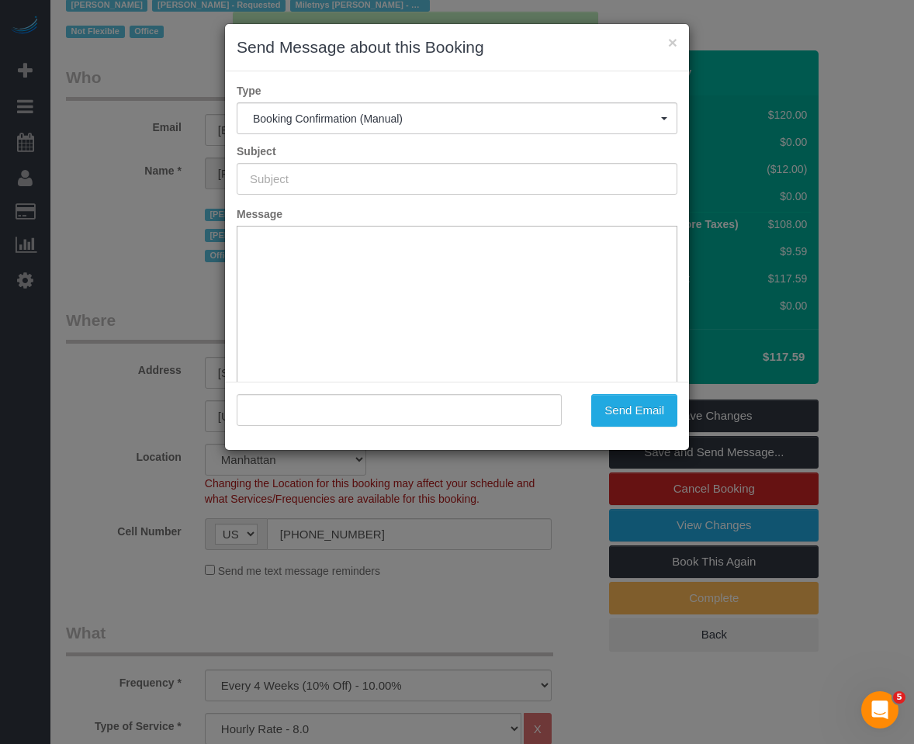
type input "Cleaning Confirmed for 10/14/2025 at 2:00pm"
type input ""Holly Corbett" <hollycorbett@mac.com>"
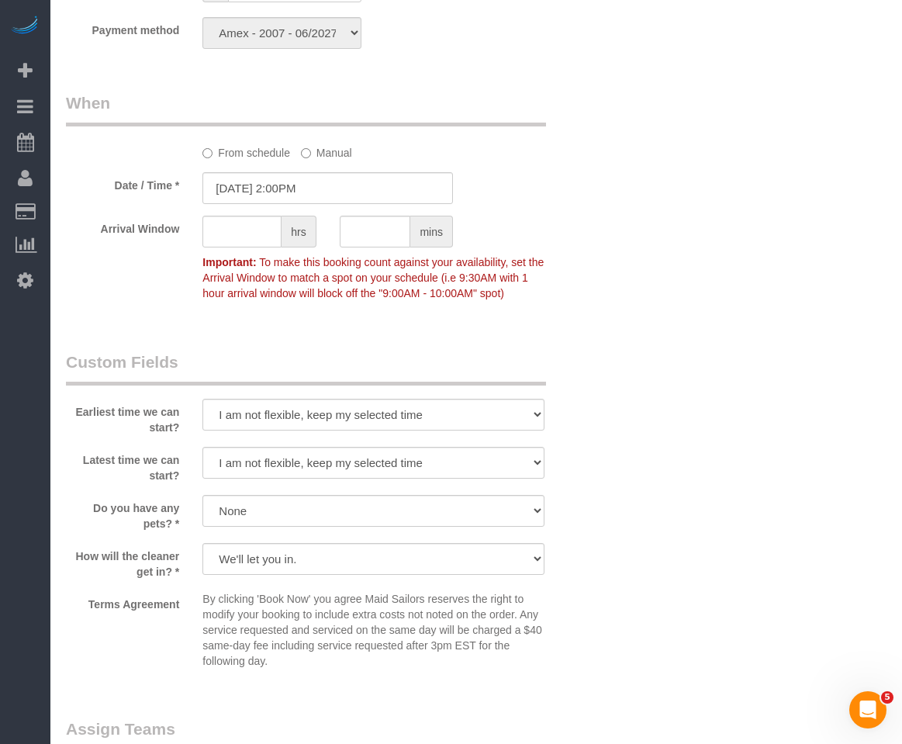
scroll to position [1008, 0]
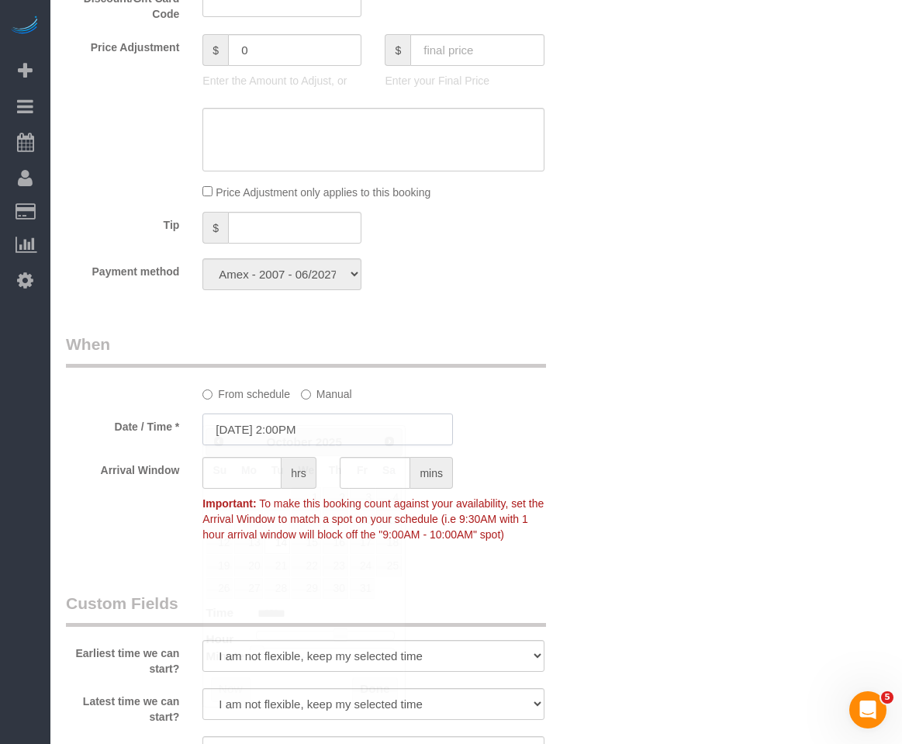
click at [368, 413] on input "10/14/2025 2:00PM" at bounding box center [327, 429] width 251 height 32
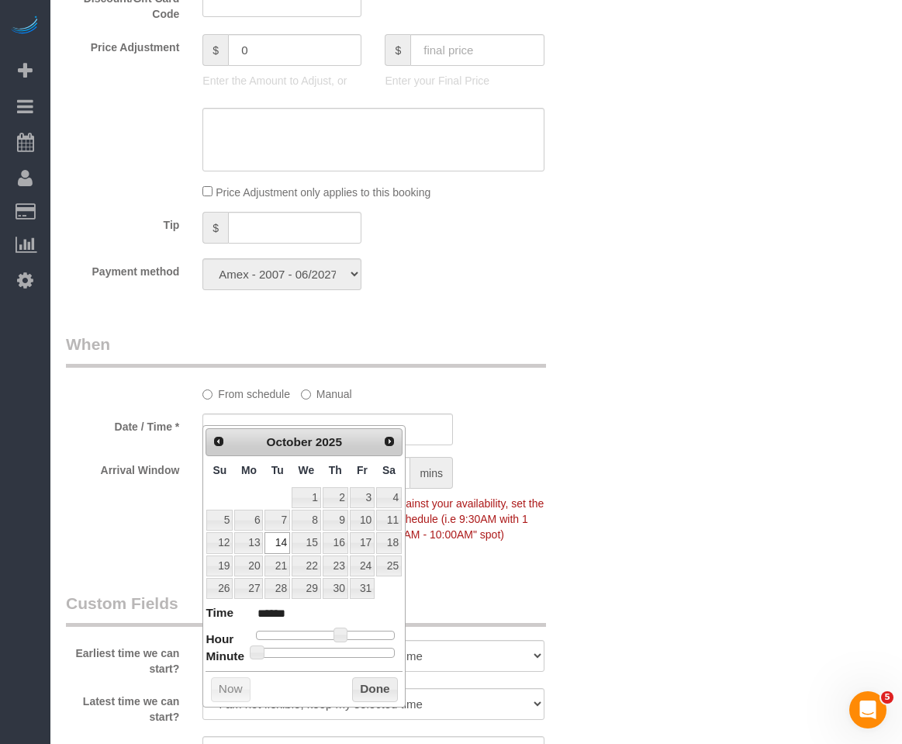
type input "10/14/2025 2:25PM"
type input "******"
click at [319, 652] on div at bounding box center [325, 652] width 139 height 9
click at [319, 652] on span at bounding box center [319, 652] width 14 height 14
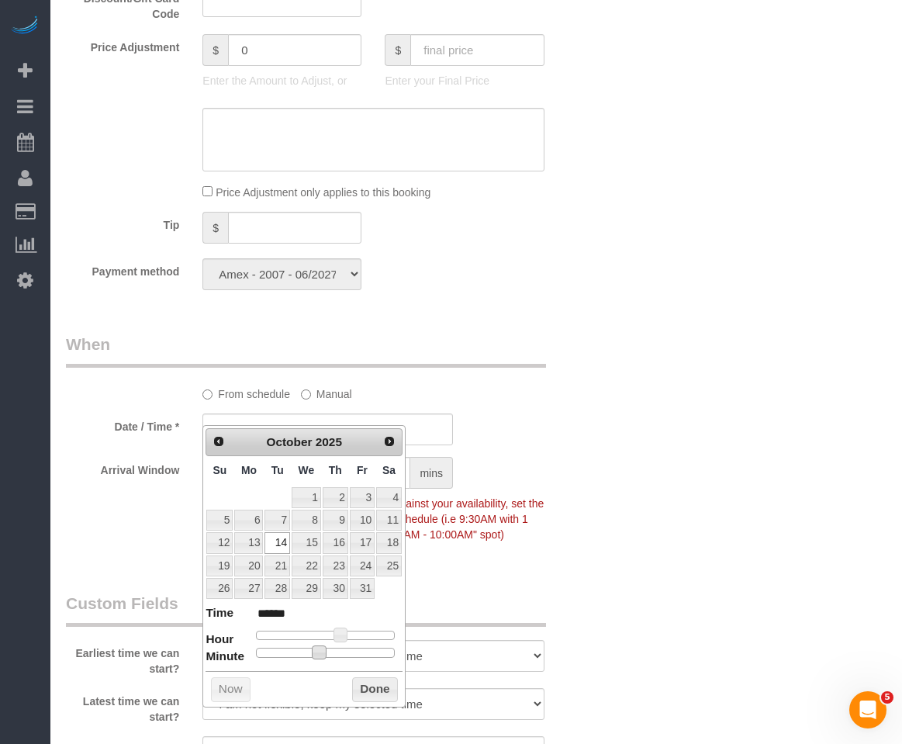
type input "10/14/2025 2:30PM"
type input "******"
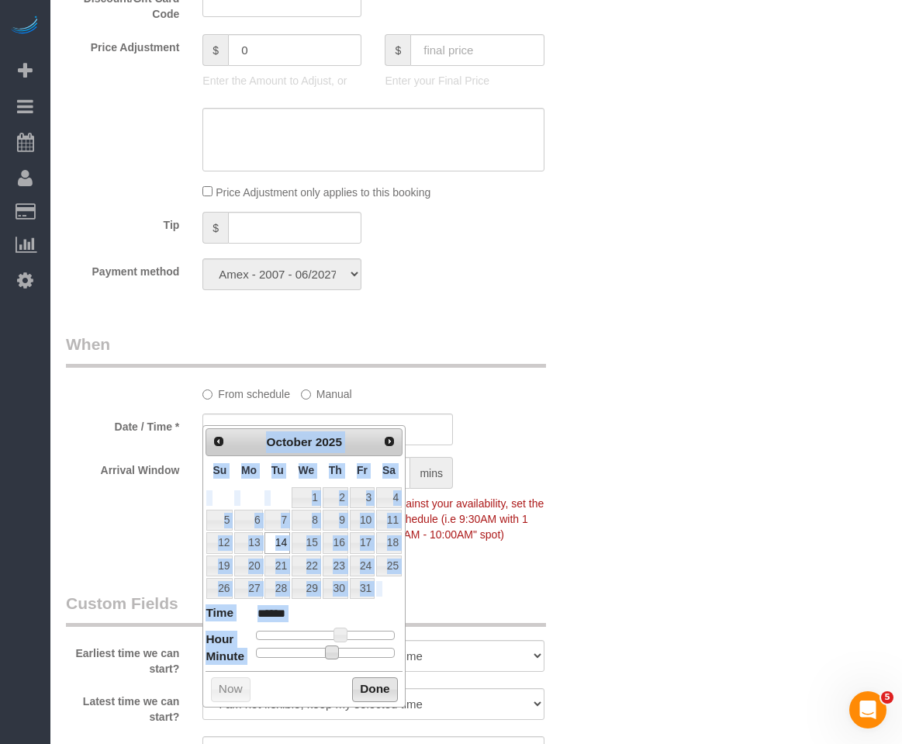
click at [369, 688] on button "Done" at bounding box center [375, 689] width 46 height 25
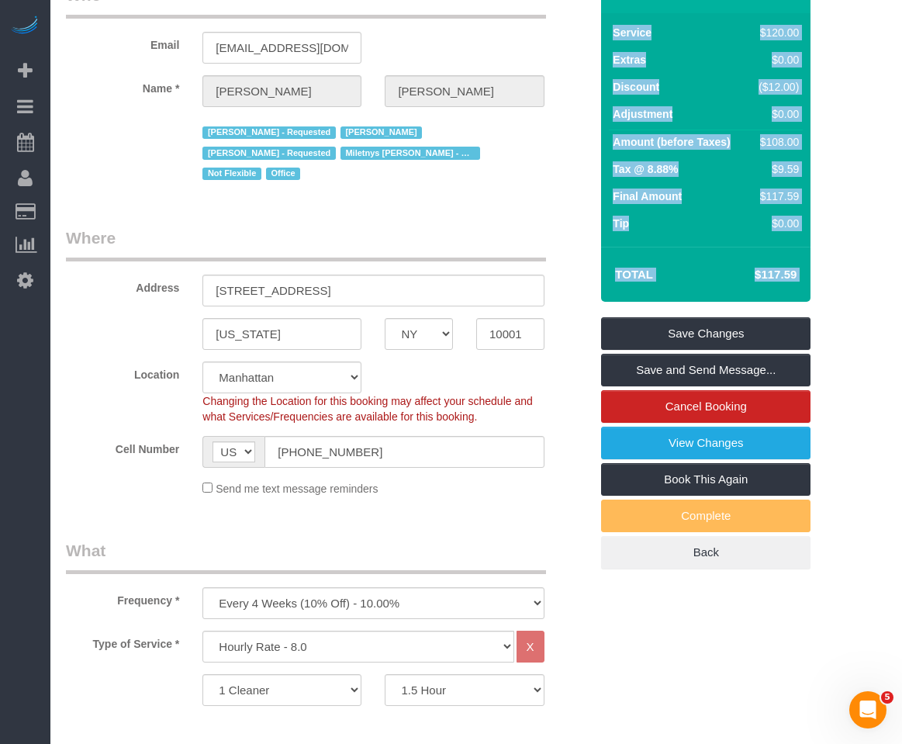
scroll to position [155, 0]
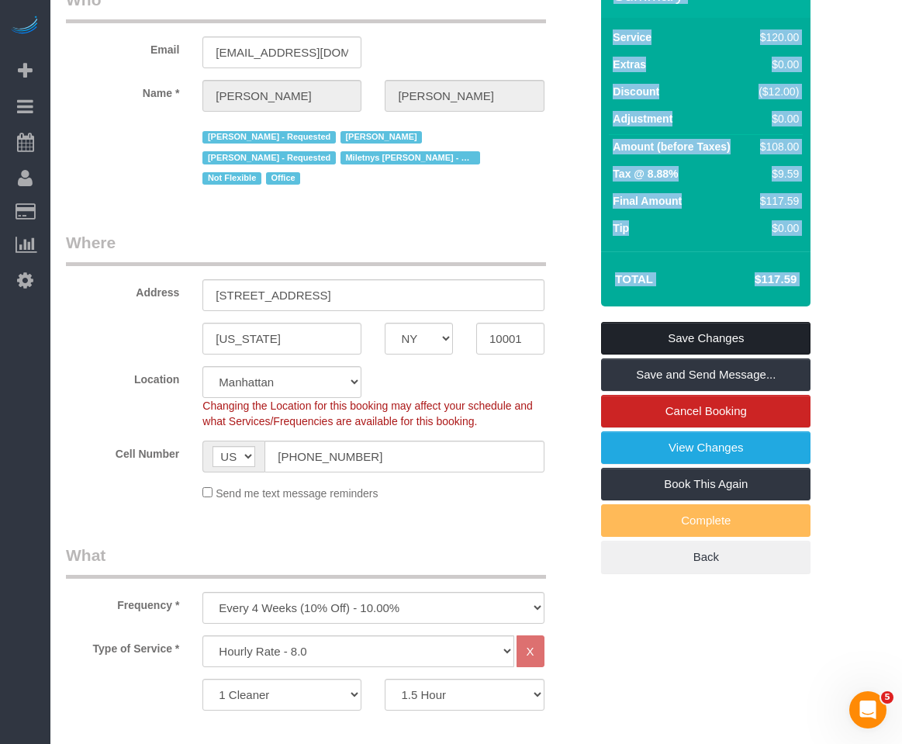
click at [634, 340] on link "Save Changes" at bounding box center [705, 338] width 209 height 33
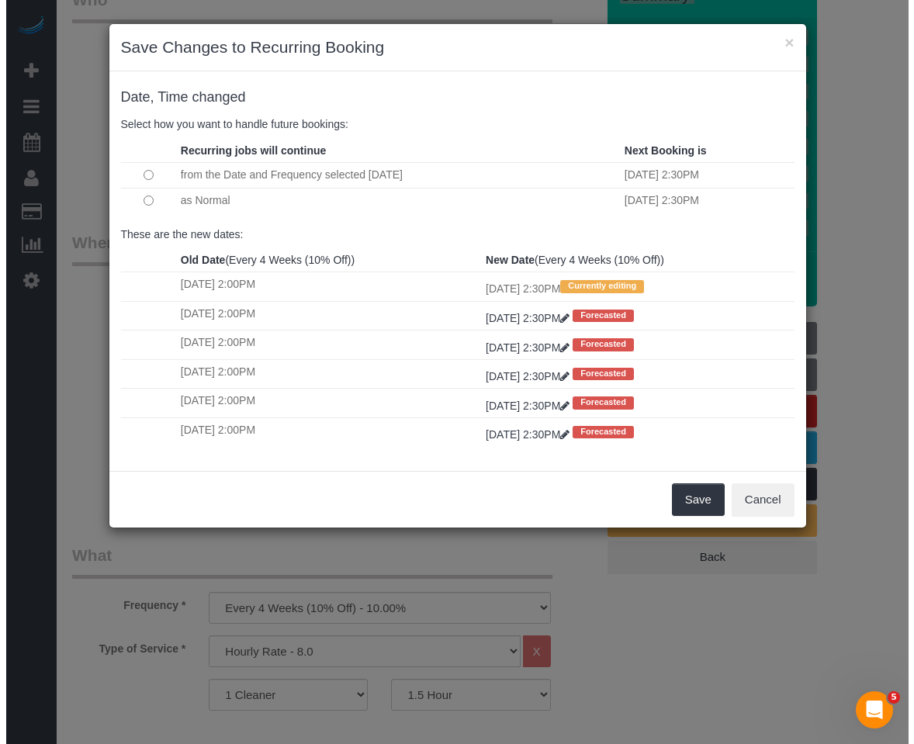
scroll to position [129, 0]
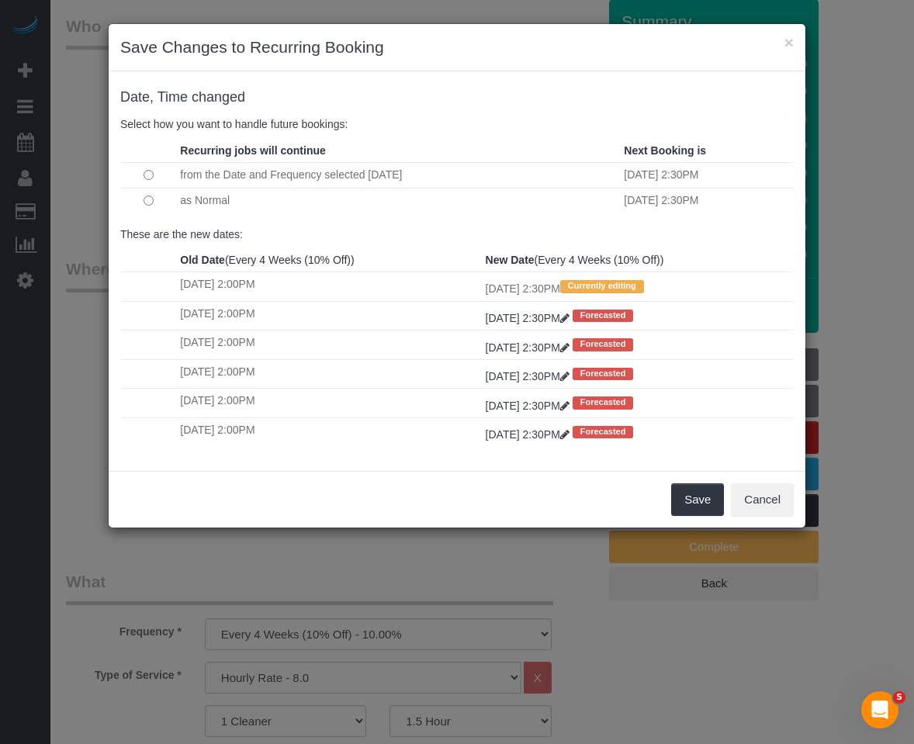
click at [468, 88] on div "Date, Time changed Select how you want to handle future bookings:" at bounding box center [457, 111] width 696 height 56
click at [678, 496] on button "Save" at bounding box center [697, 499] width 53 height 33
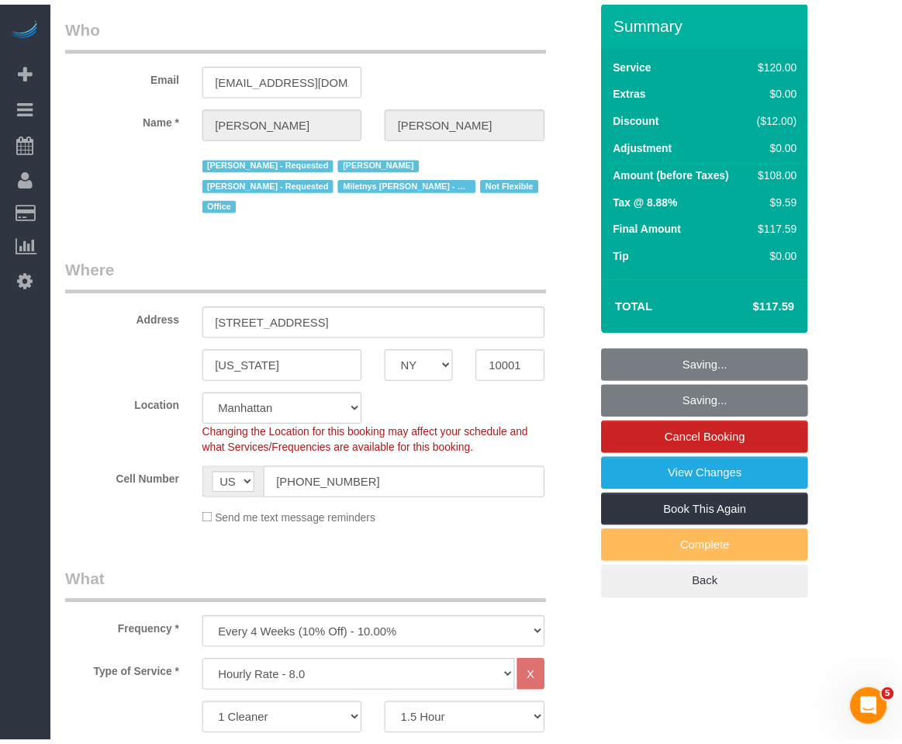
scroll to position [155, 0]
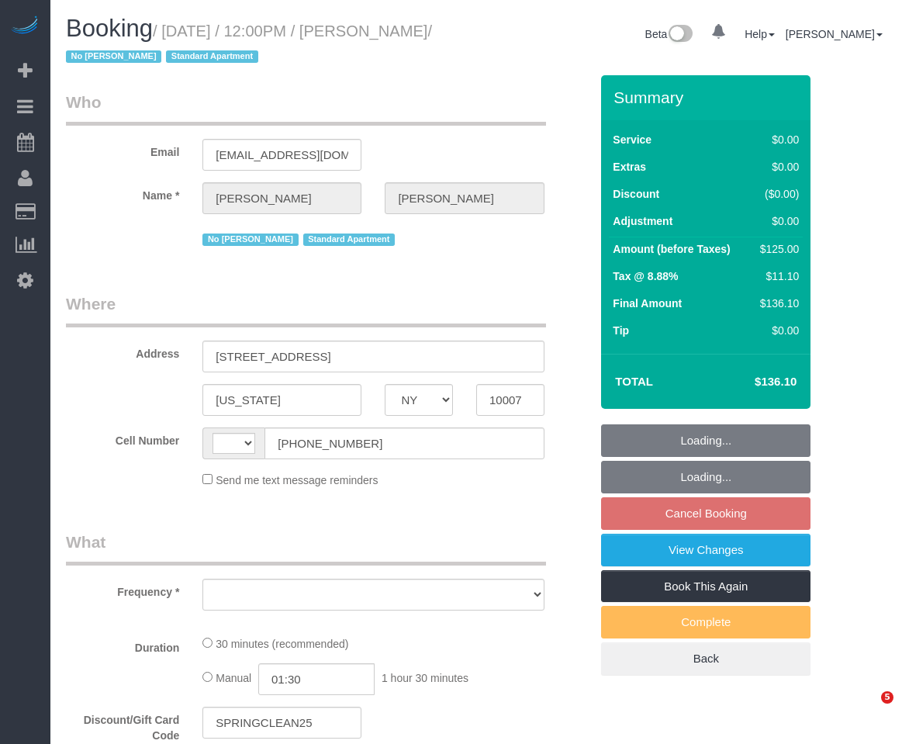
select select "NY"
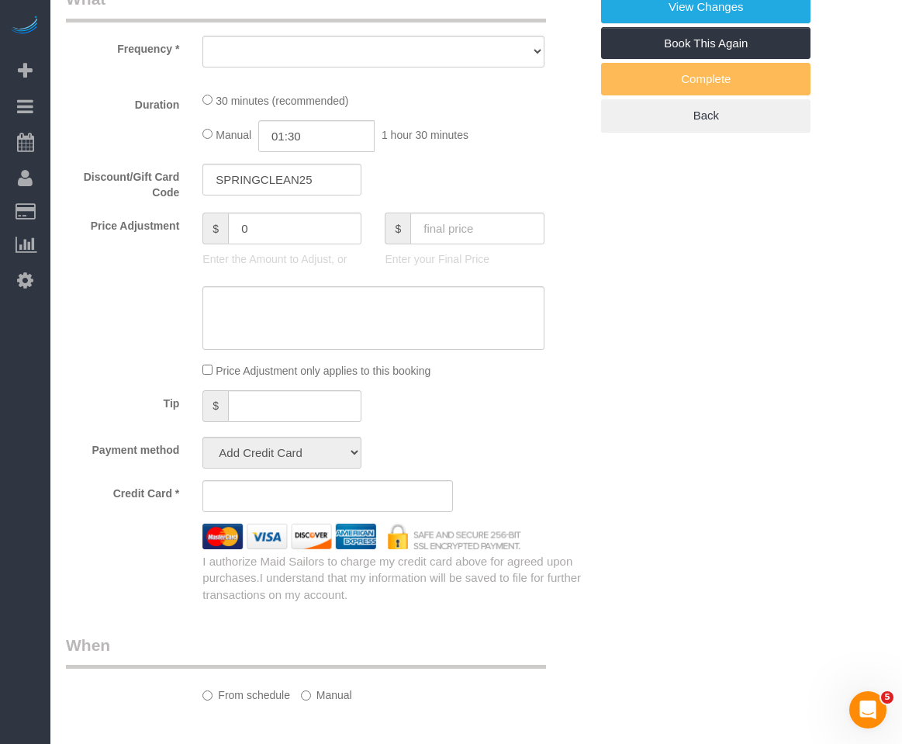
select select "string:[GEOGRAPHIC_DATA]"
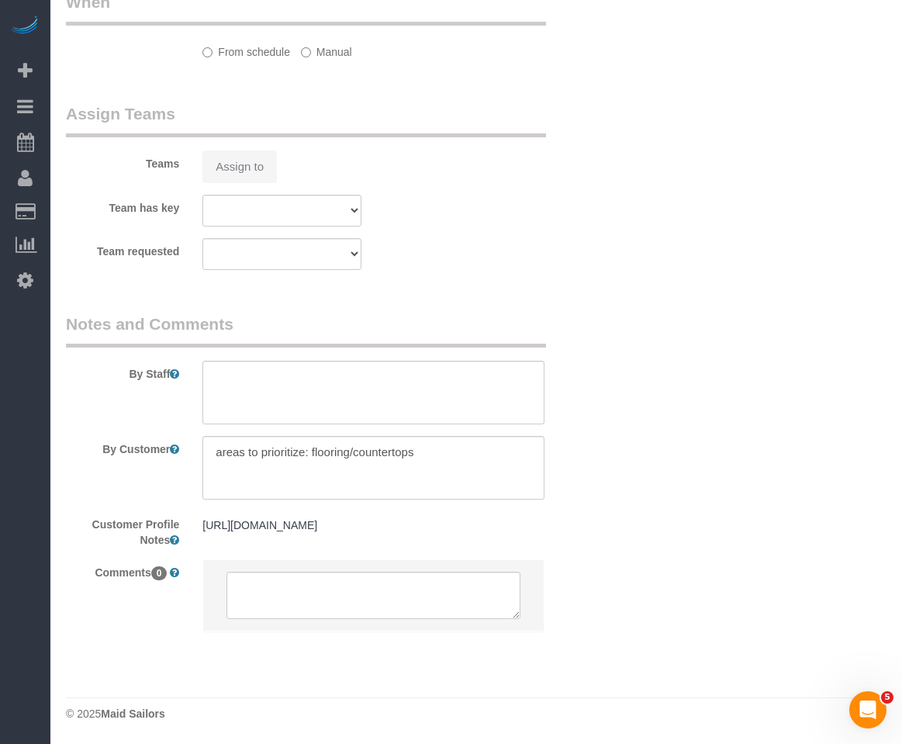
select select "object:1039"
select select "string:stripe-pm_1S7BIe4VGloSiKo7JrzdxB2T"
select select "spot5"
select select "number:89"
select select "number:90"
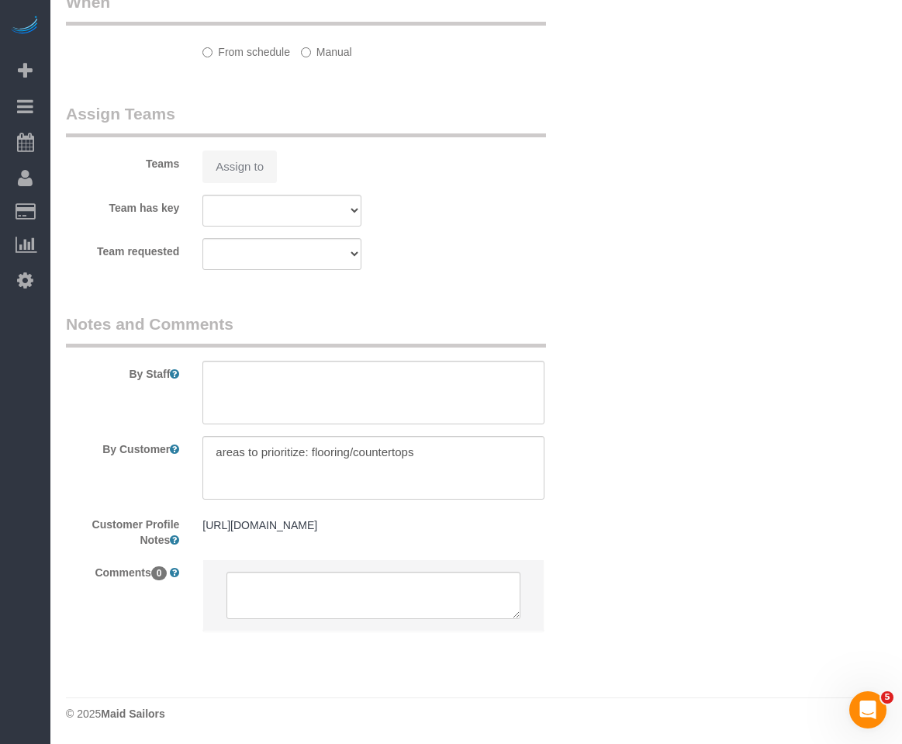
select select "number:15"
select select "number:5"
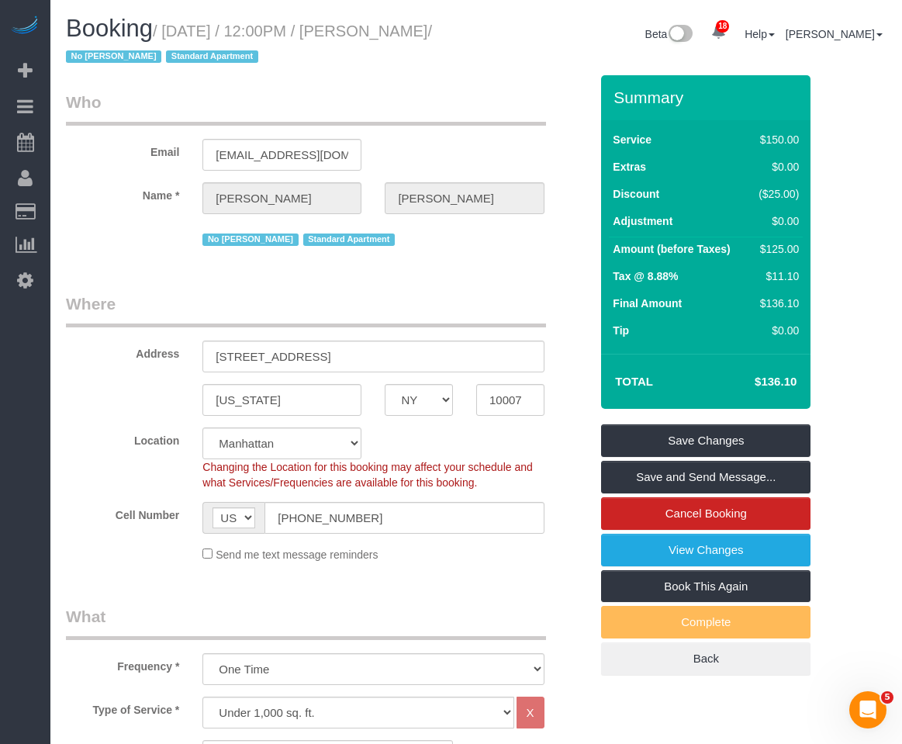
drag, startPoint x: 399, startPoint y: 33, endPoint x: 109, endPoint y: 57, distance: 291.1
click at [109, 57] on small "/ [DATE] / 12:00PM / [PERSON_NAME] / No [PERSON_NAME] Standard Apartment" at bounding box center [249, 43] width 366 height 43
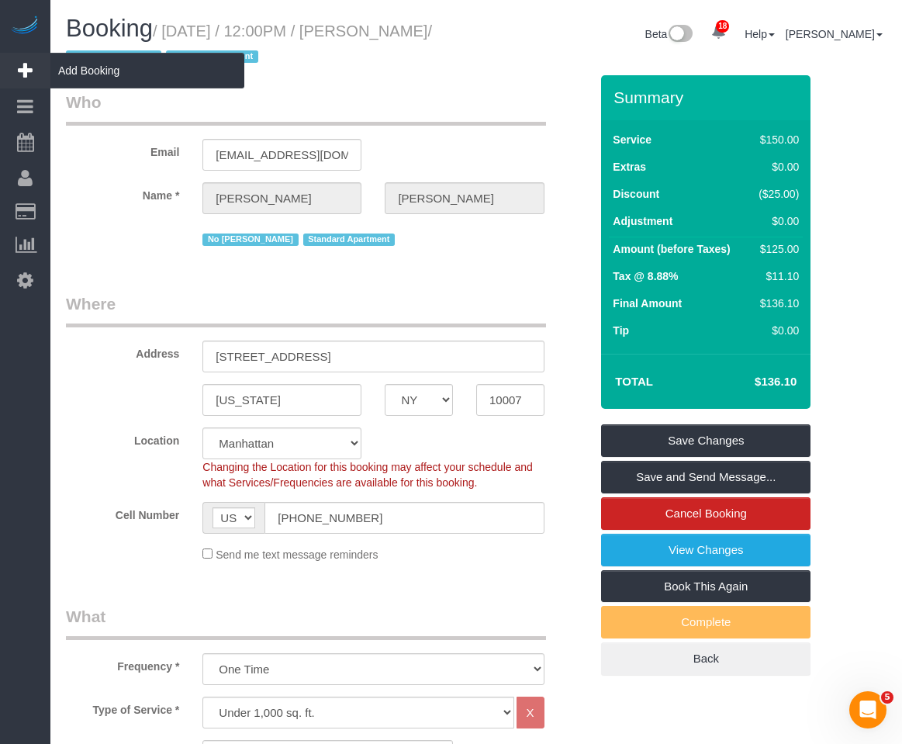
copy small "[PERSON_NAME]"
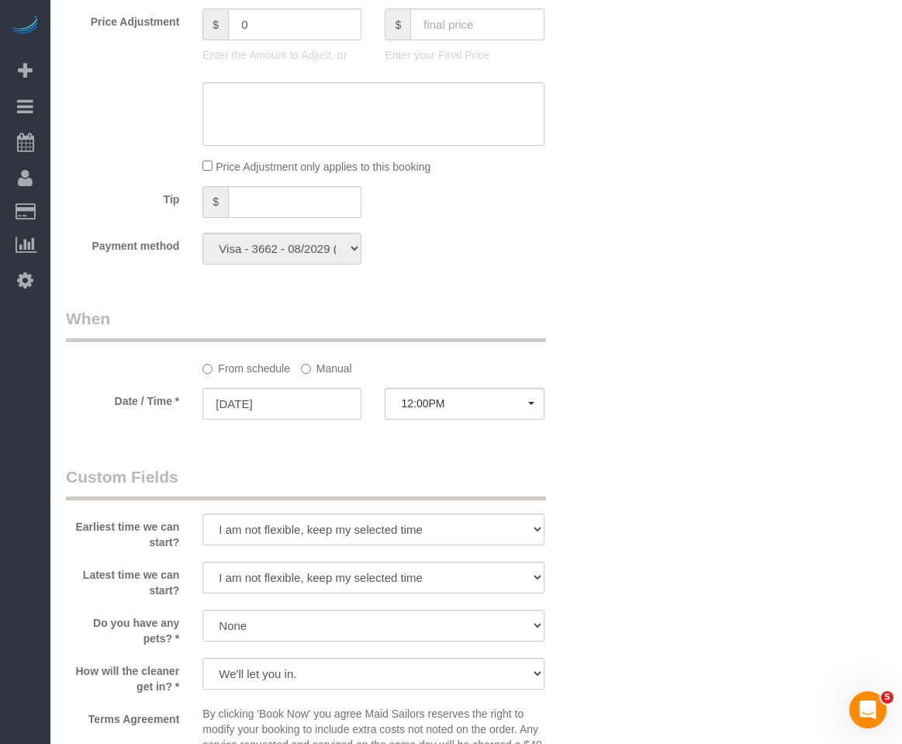
scroll to position [1319, 0]
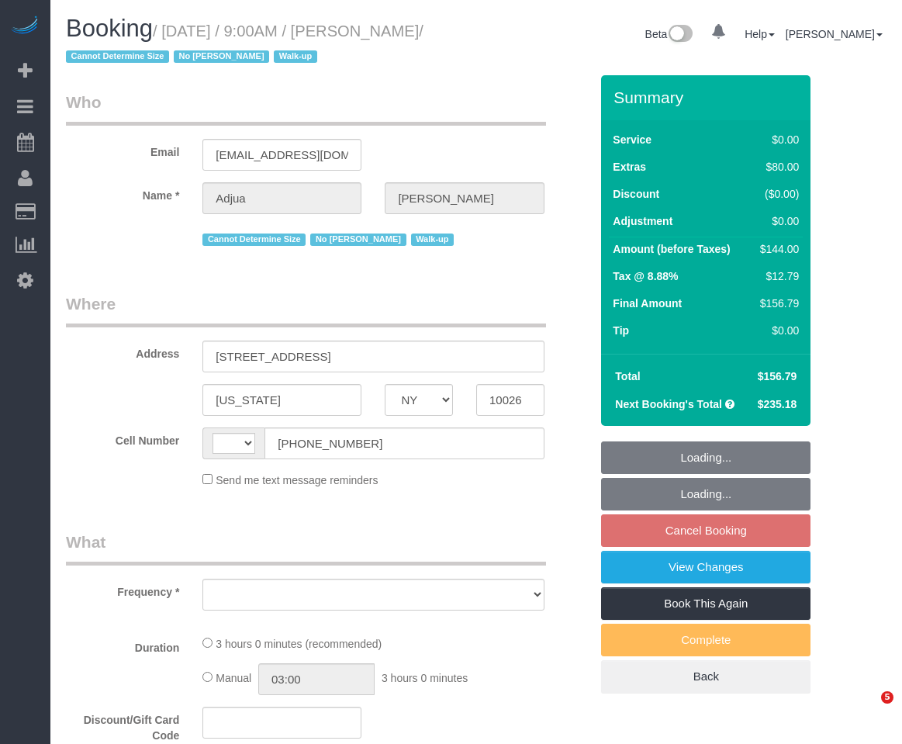
select select "NY"
select select "string:[GEOGRAPHIC_DATA]"
select select "object:733"
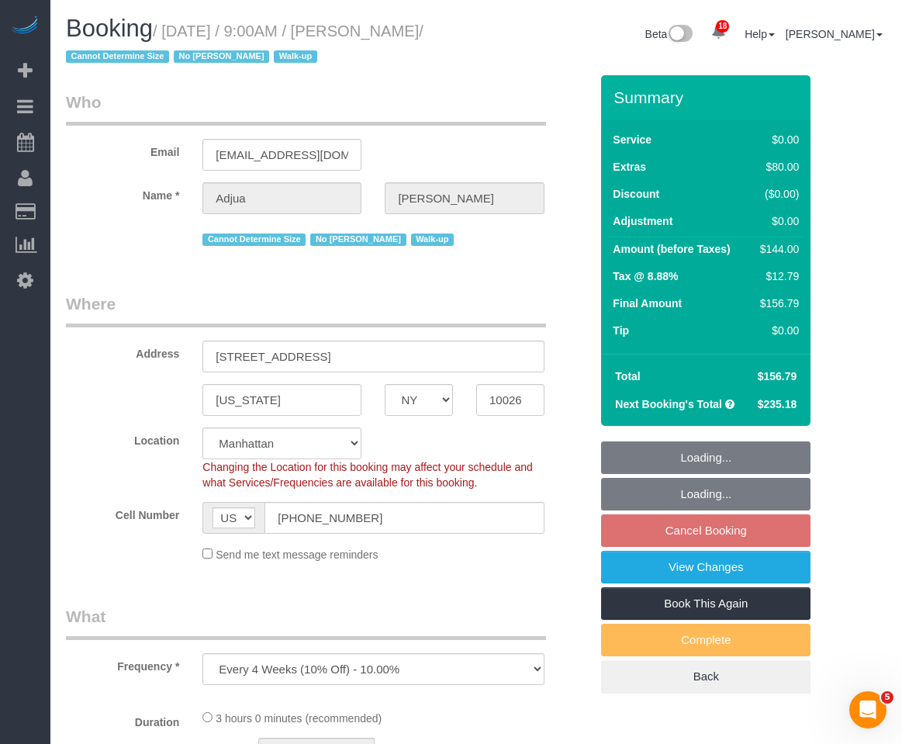
select select "string:stripe-pm_1RyrPw4VGloSiKo7oIh1CXMC"
select select "1"
select select "number:57"
select select "number:71"
select select "number:15"
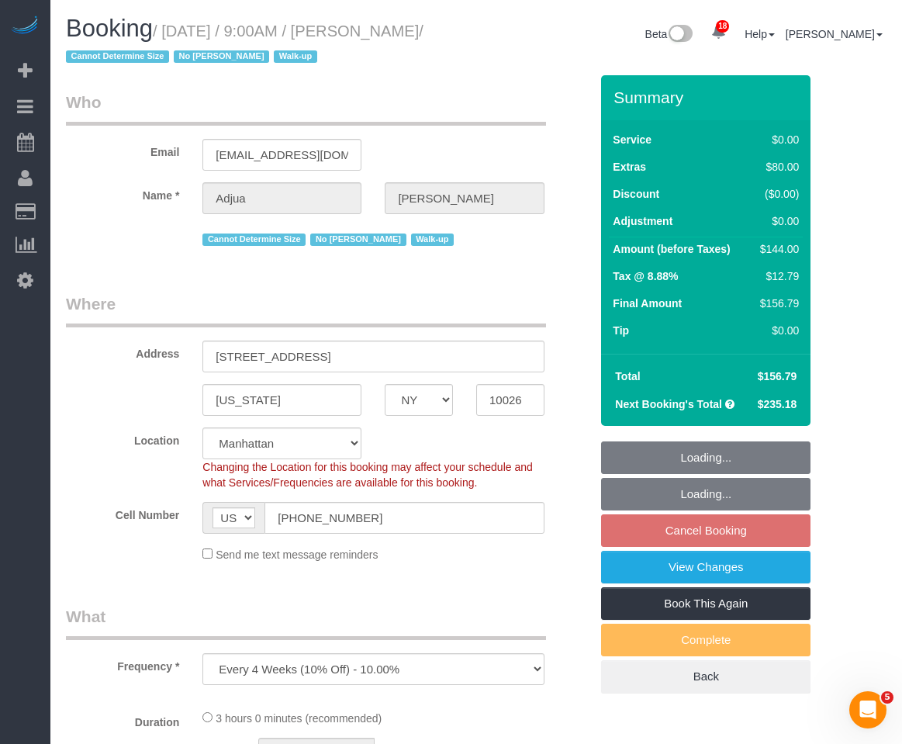
select select "number:5"
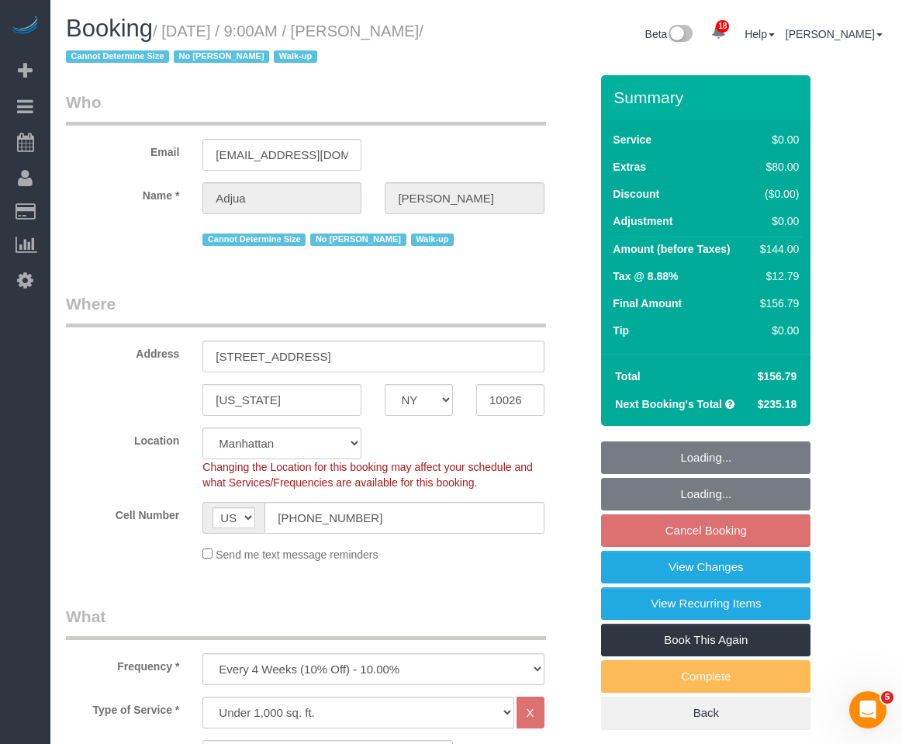
select select "spot2"
select select "1"
select select "object:1508"
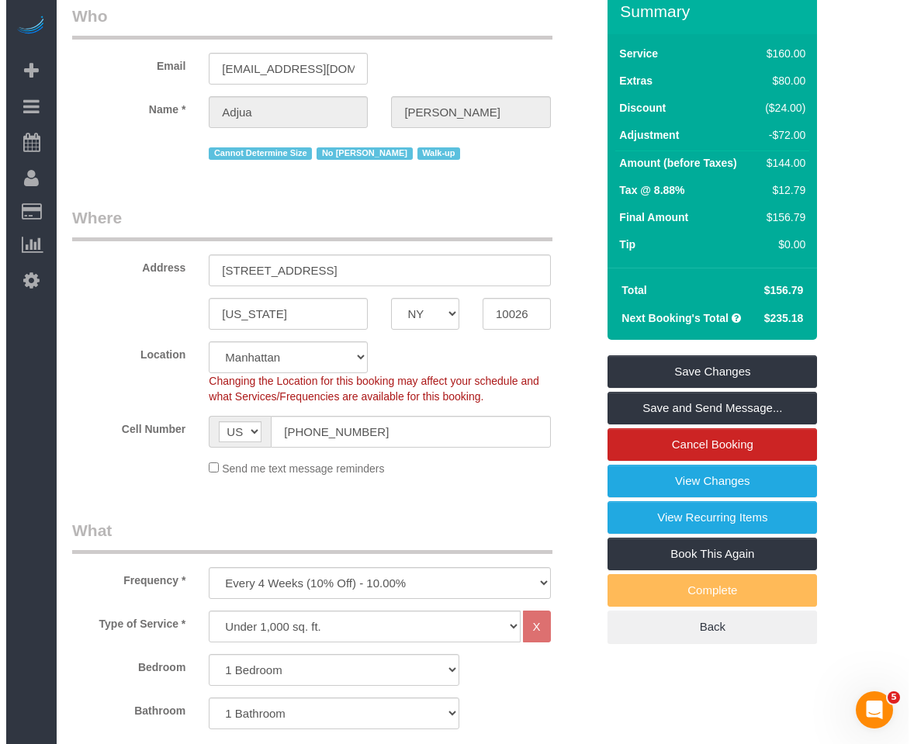
scroll to position [78, 0]
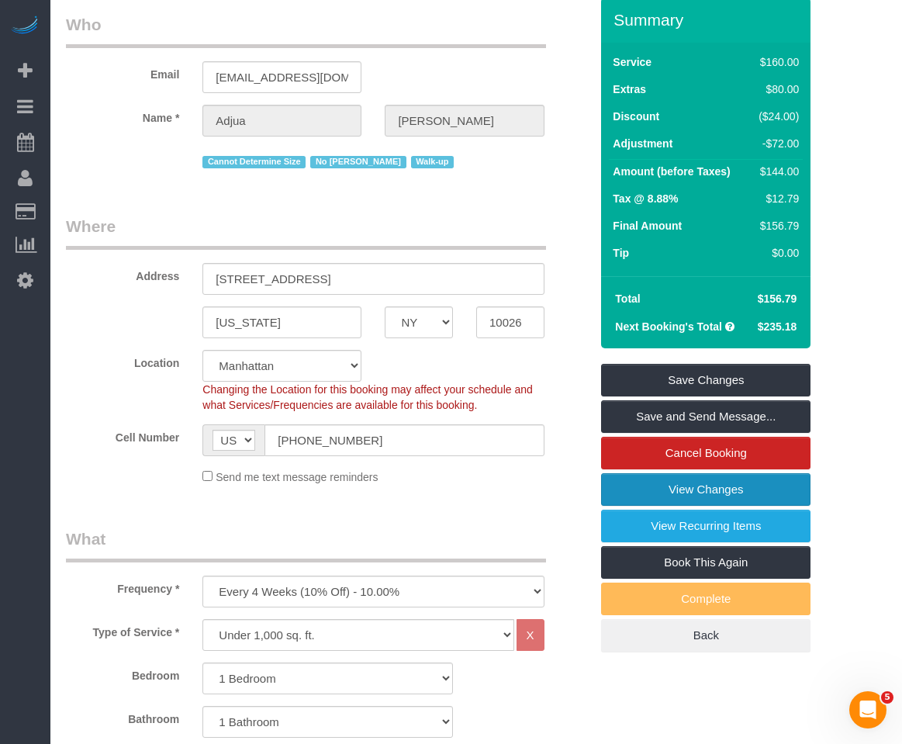
click at [624, 488] on link "View Changes" at bounding box center [705, 489] width 209 height 33
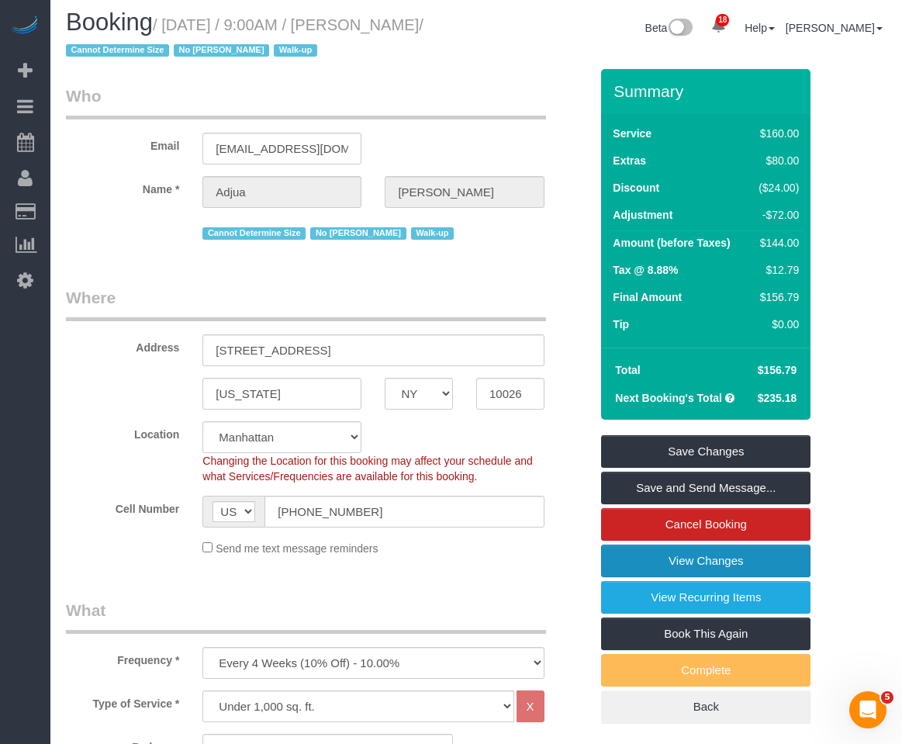
scroll to position [0, 0]
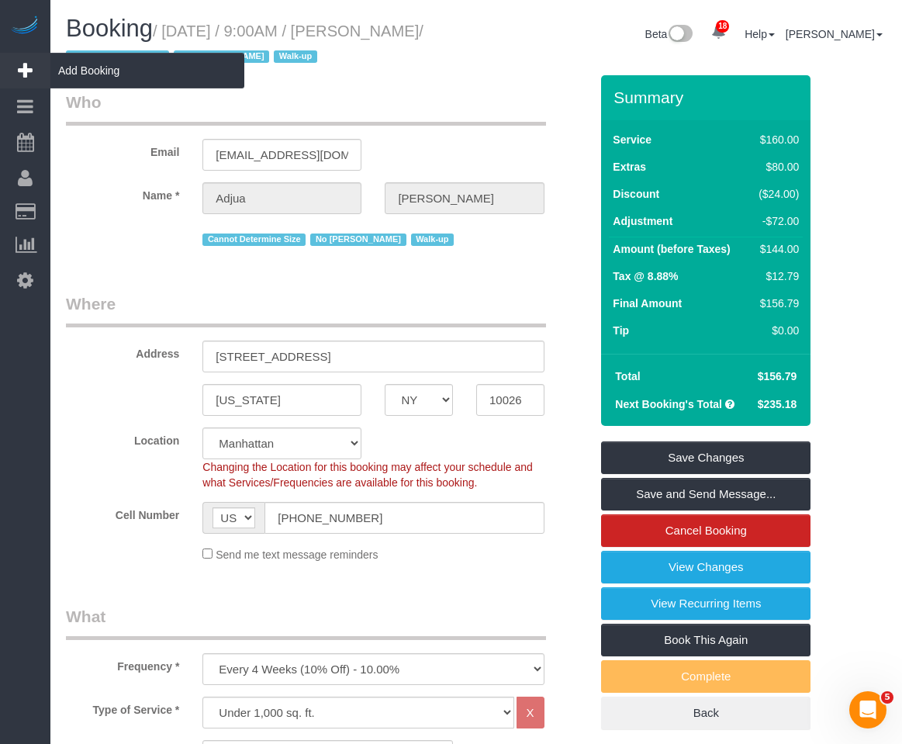
drag, startPoint x: 389, startPoint y: 36, endPoint x: 143, endPoint y: 48, distance: 246.1
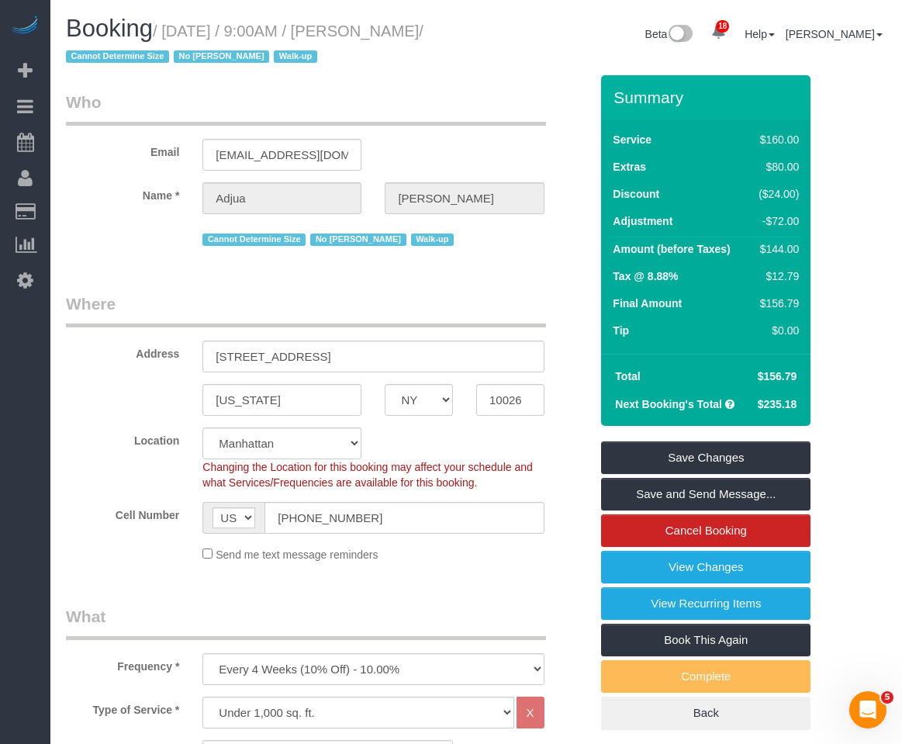
click at [286, 116] on legend "Who" at bounding box center [306, 108] width 480 height 35
drag, startPoint x: 392, startPoint y: 29, endPoint x: 125, endPoint y: 44, distance: 268.0
click at [125, 44] on h1 "Booking / September 20, 2025 / 9:00AM / Adjua Thomas / Cannot Determine Size No…" at bounding box center [265, 42] width 399 height 53
copy small "Adjua Thomas"
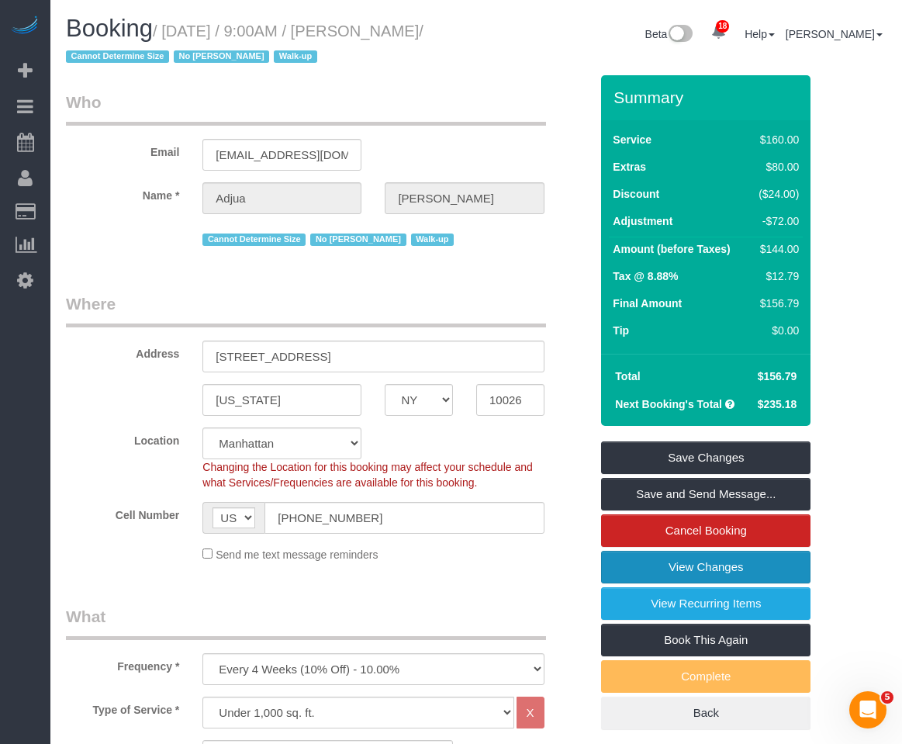
click at [667, 562] on link "View Changes" at bounding box center [705, 567] width 209 height 33
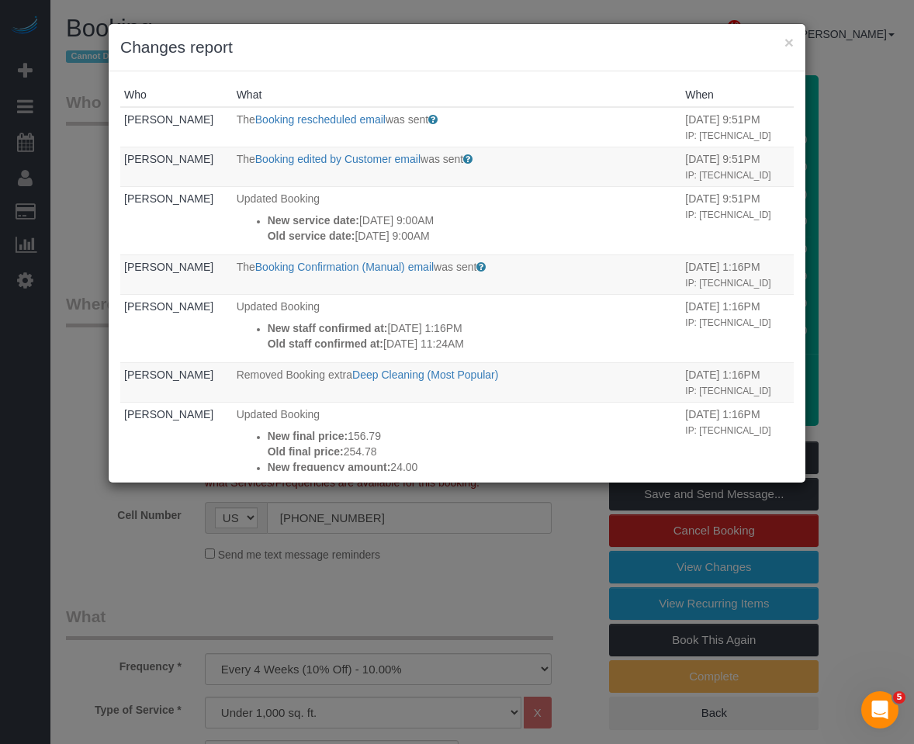
click at [743, 84] on th "When" at bounding box center [737, 95] width 112 height 24
click at [788, 47] on button "×" at bounding box center [788, 42] width 9 height 16
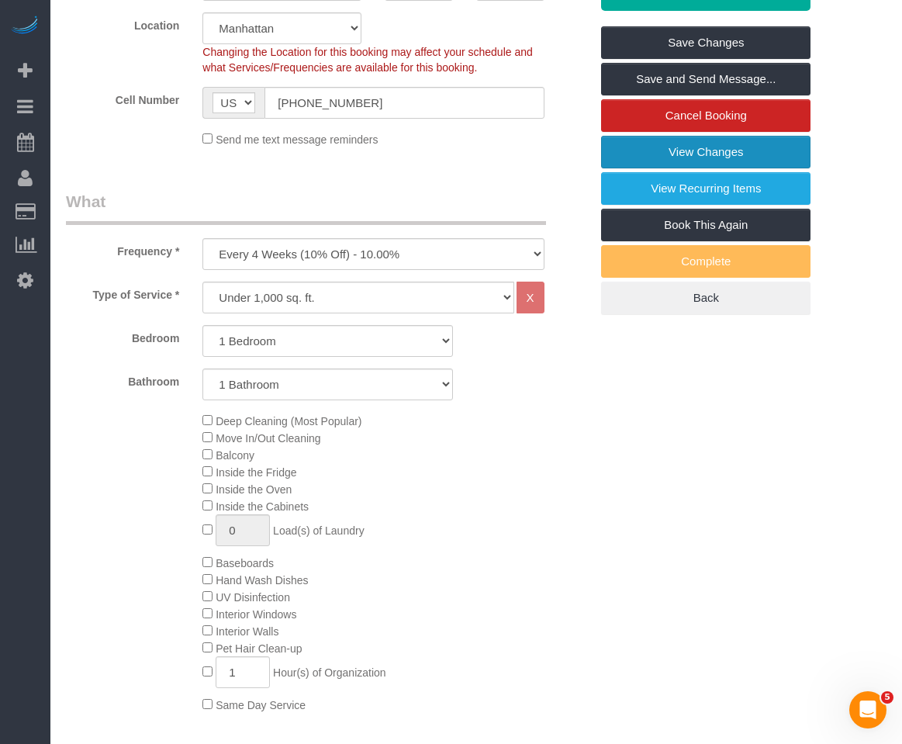
scroll to position [155, 0]
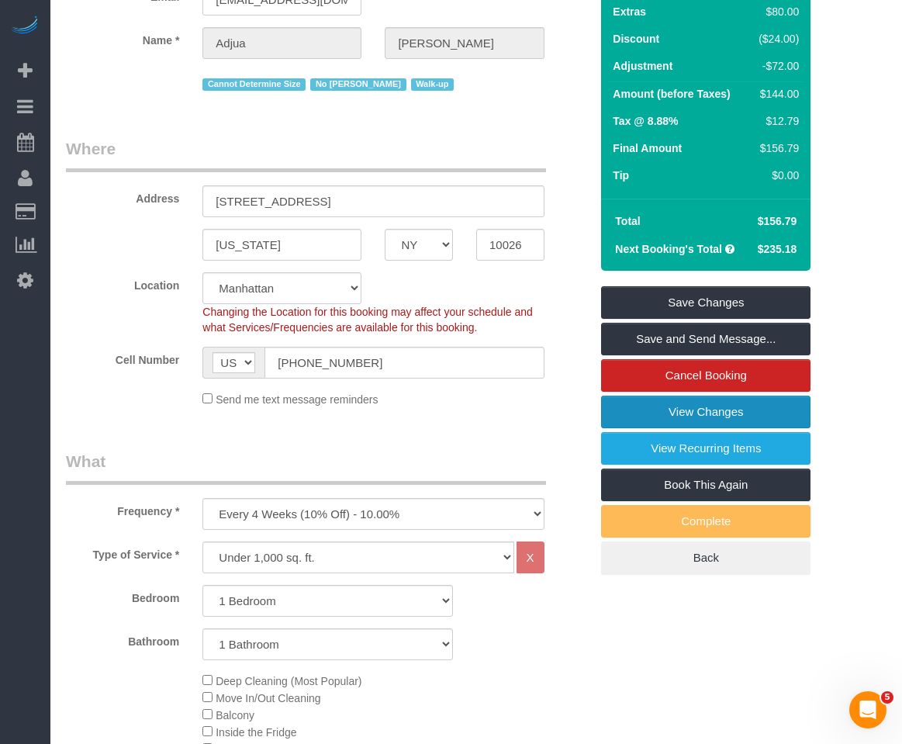
click at [638, 411] on link "View Changes" at bounding box center [705, 412] width 209 height 33
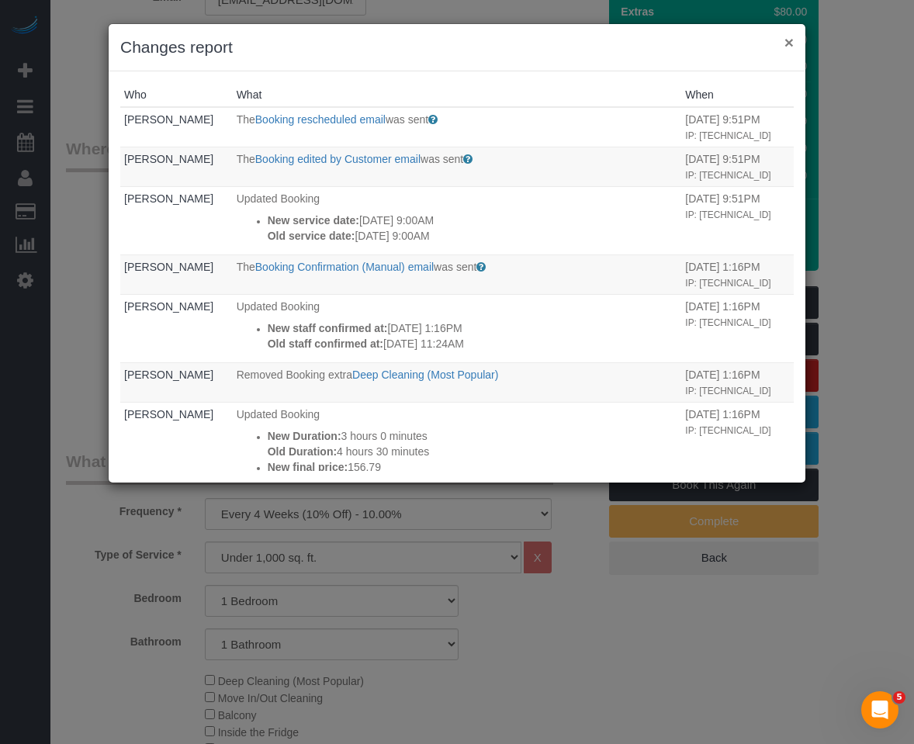
click at [792, 43] on button "×" at bounding box center [788, 42] width 9 height 16
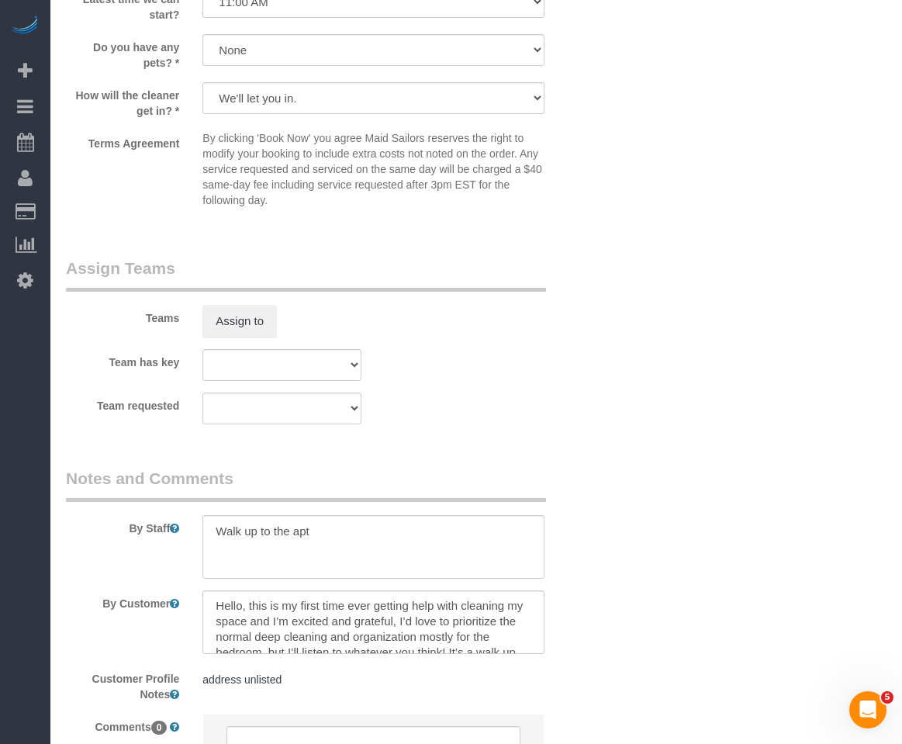
scroll to position [0, 0]
drag, startPoint x: 210, startPoint y: 603, endPoint x: 440, endPoint y: 638, distance: 232.3
click at [440, 638] on textarea at bounding box center [372, 622] width 341 height 64
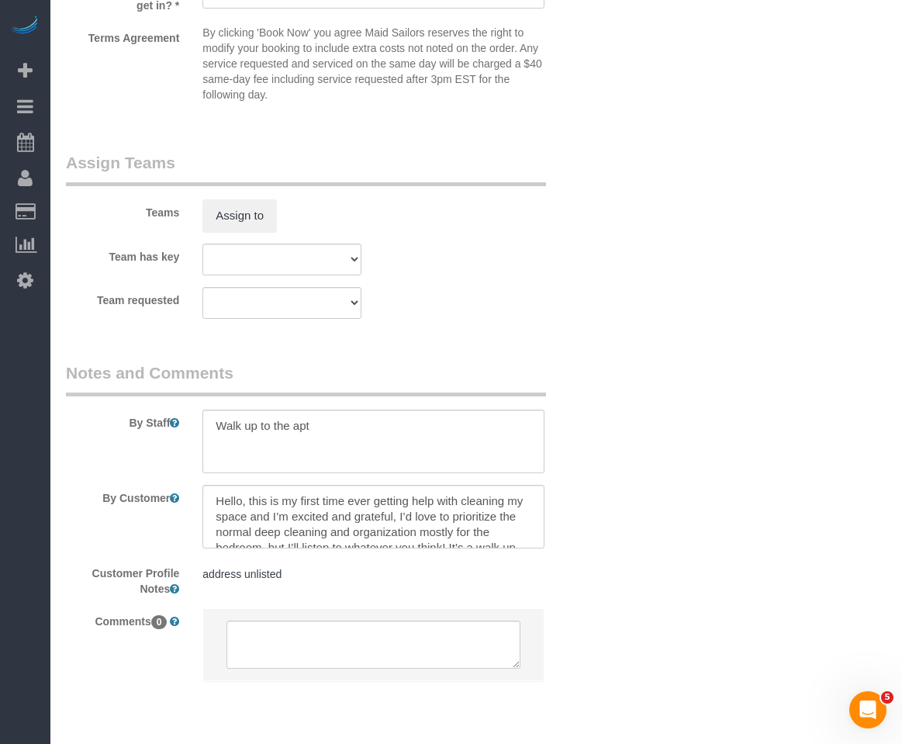
scroll to position [2057, 0]
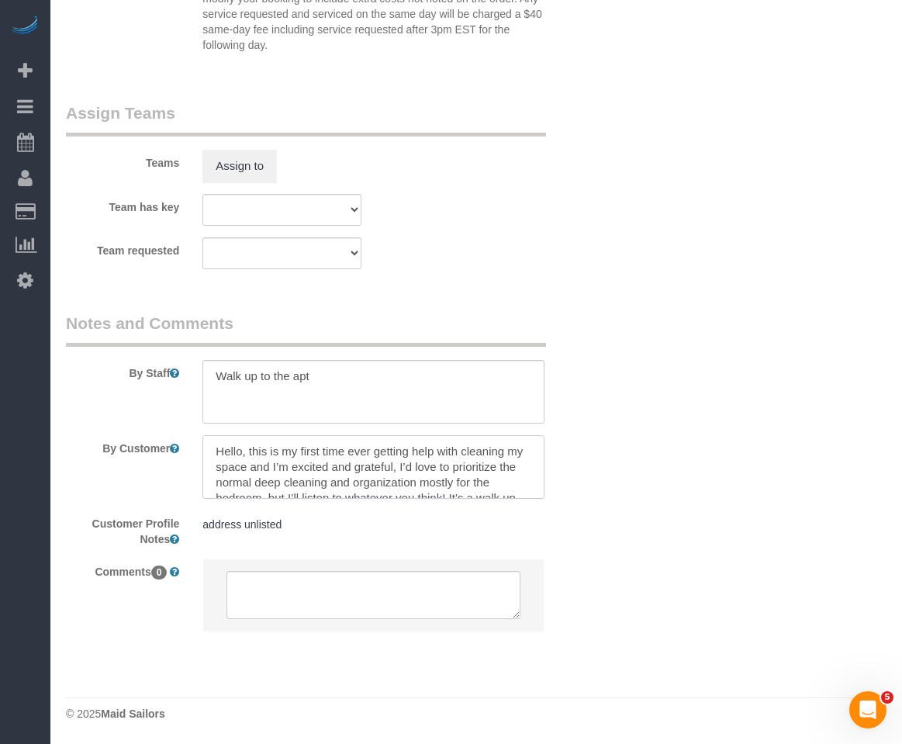
click at [354, 492] on textarea at bounding box center [372, 467] width 341 height 64
click at [372, 468] on textarea at bounding box center [372, 467] width 341 height 64
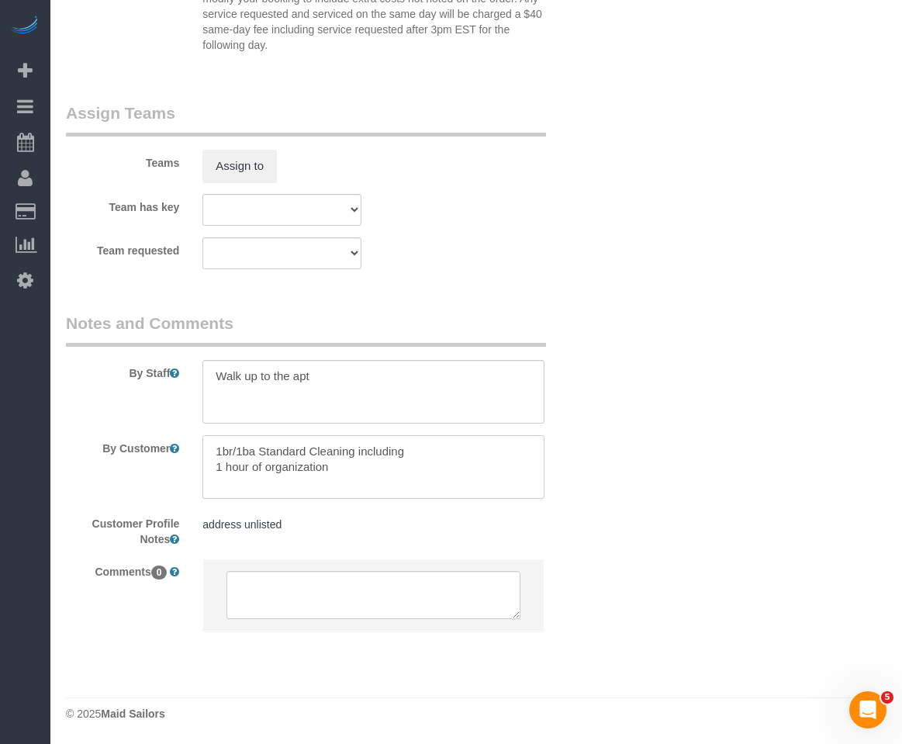
type textarea "1br/1ba Standard Cleaning including 1 hour of organization"
click at [354, 393] on textarea at bounding box center [372, 392] width 341 height 64
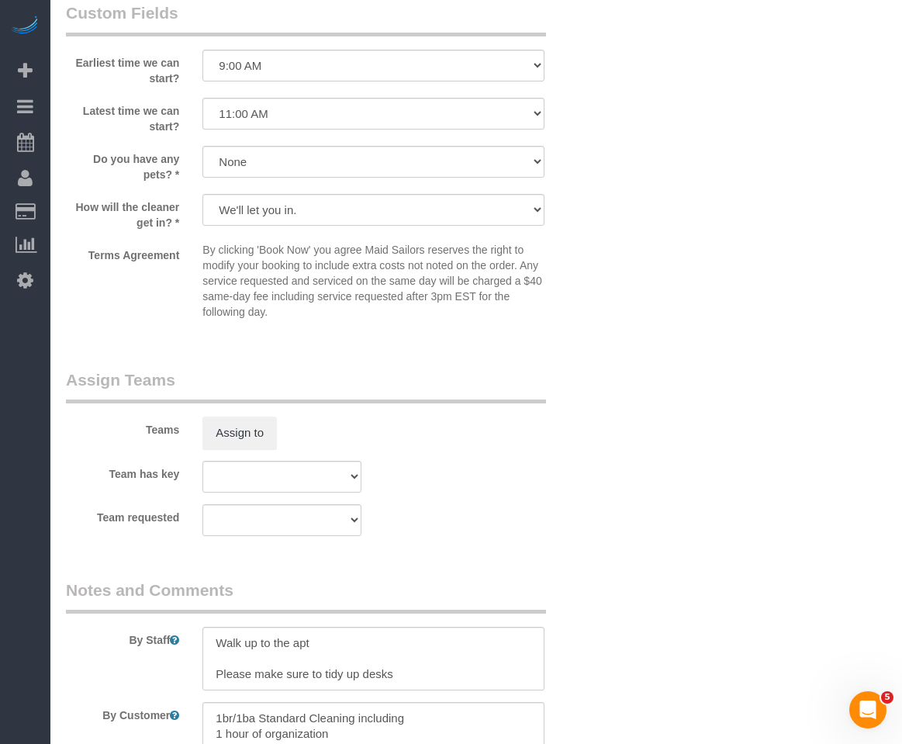
scroll to position [1747, 0]
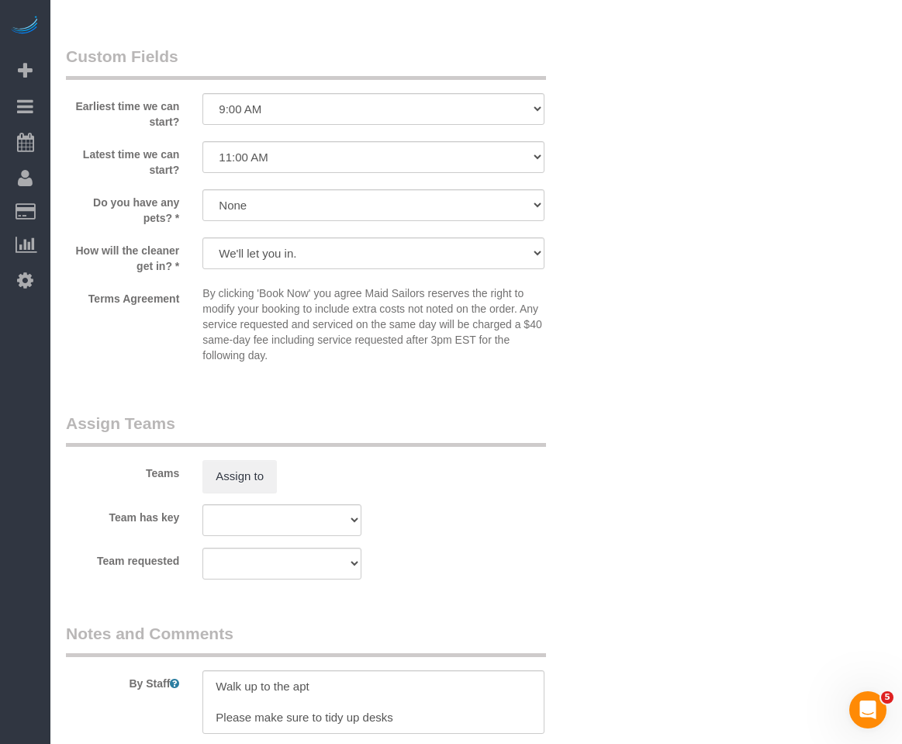
click at [404, 721] on textarea at bounding box center [372, 702] width 341 height 64
click at [427, 721] on textarea at bounding box center [372, 702] width 341 height 64
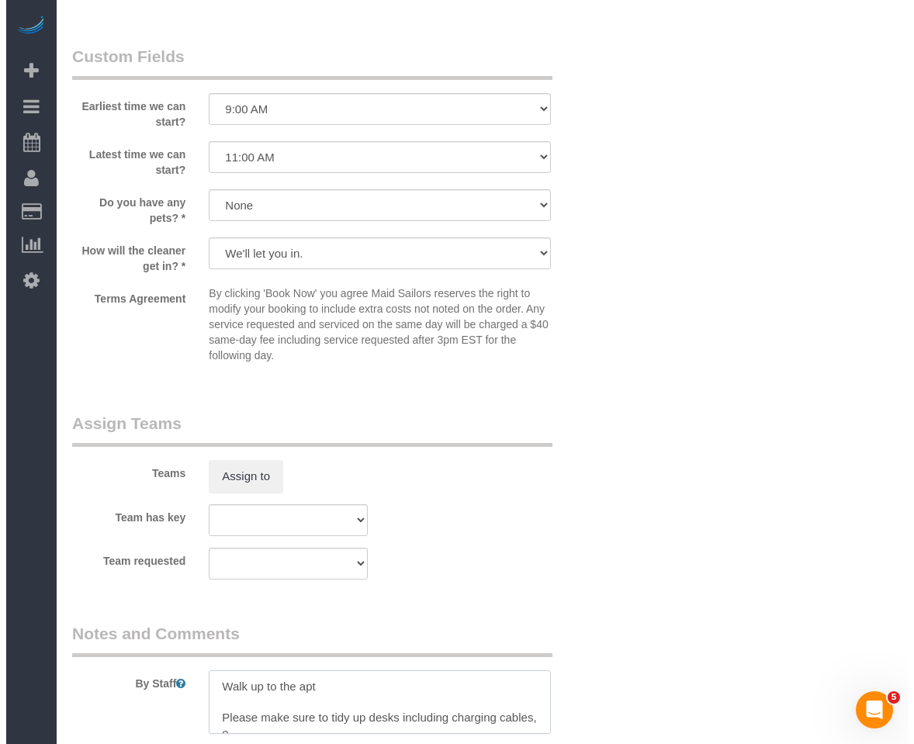
scroll to position [7, 0]
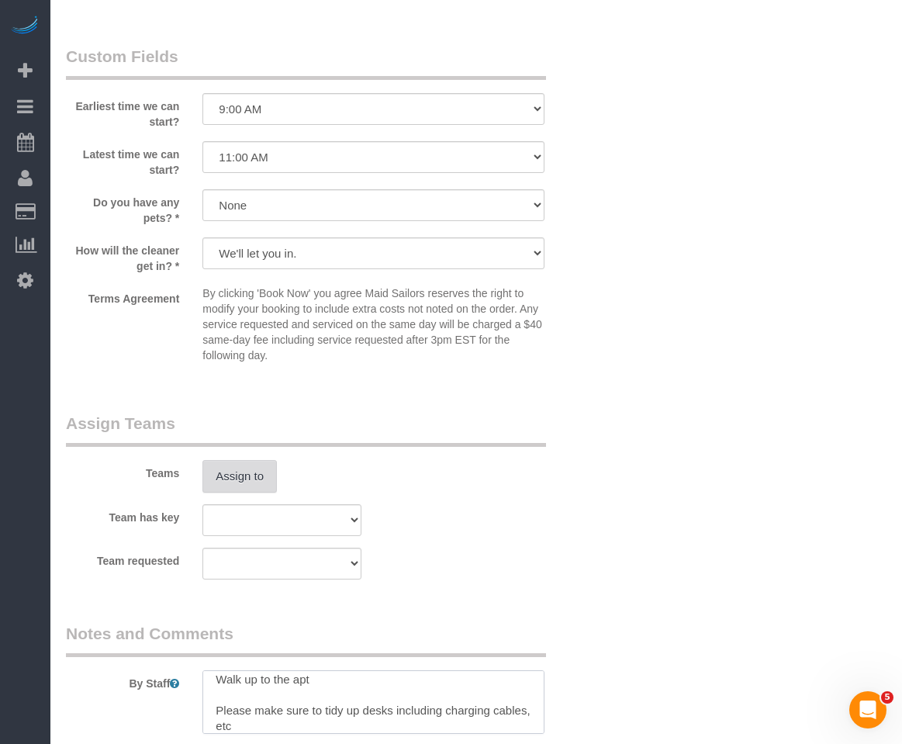
type textarea "Walk up to the apt Please make sure to tidy up desks including charging cables,…"
click at [241, 490] on button "Assign to" at bounding box center [239, 476] width 74 height 33
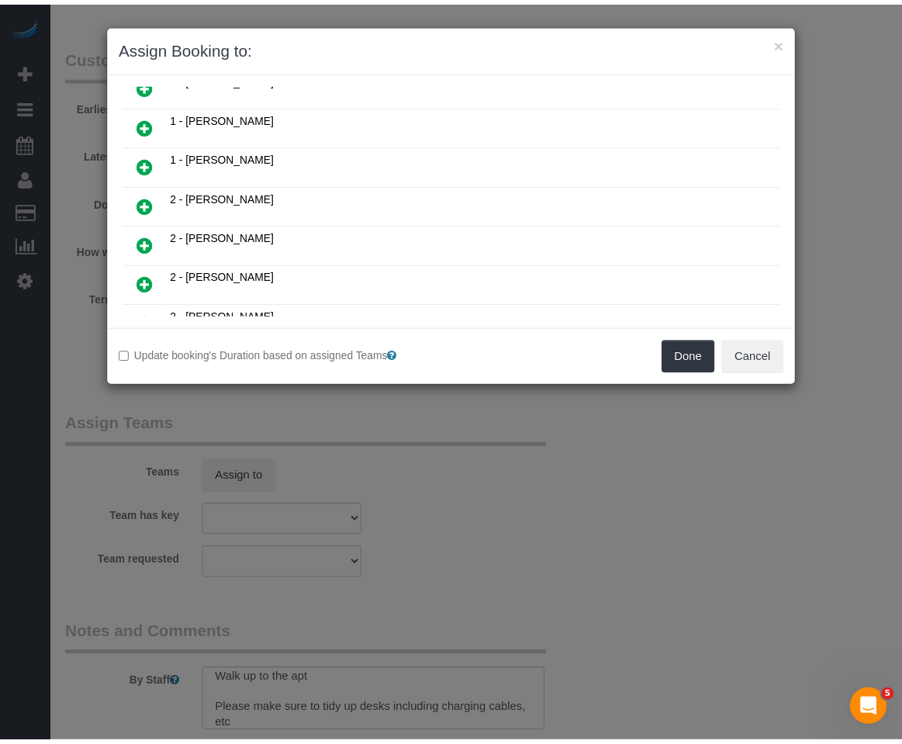
scroll to position [543, 0]
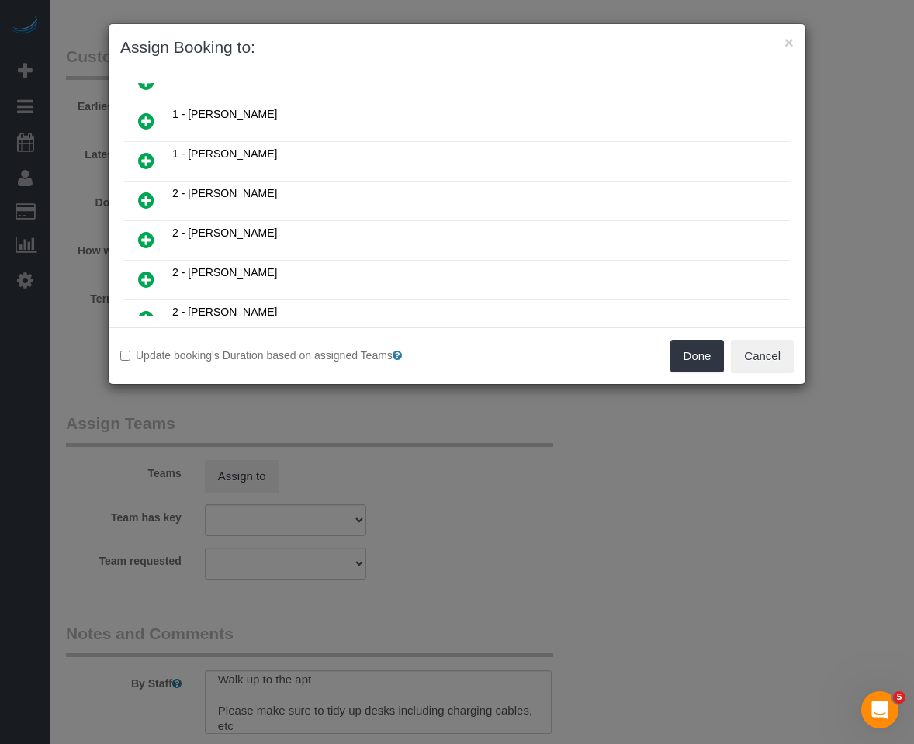
click at [644, 514] on div "× Assign Booking to: Assigned (0) No Assigned Teams Available (35) 0 - Leidy To…" at bounding box center [457, 372] width 914 height 744
click at [641, 513] on div "× Assign Booking to: Assigned (0) No Assigned Teams Available (35) 0 - Leidy To…" at bounding box center [457, 372] width 914 height 744
click at [789, 42] on button "×" at bounding box center [788, 42] width 9 height 16
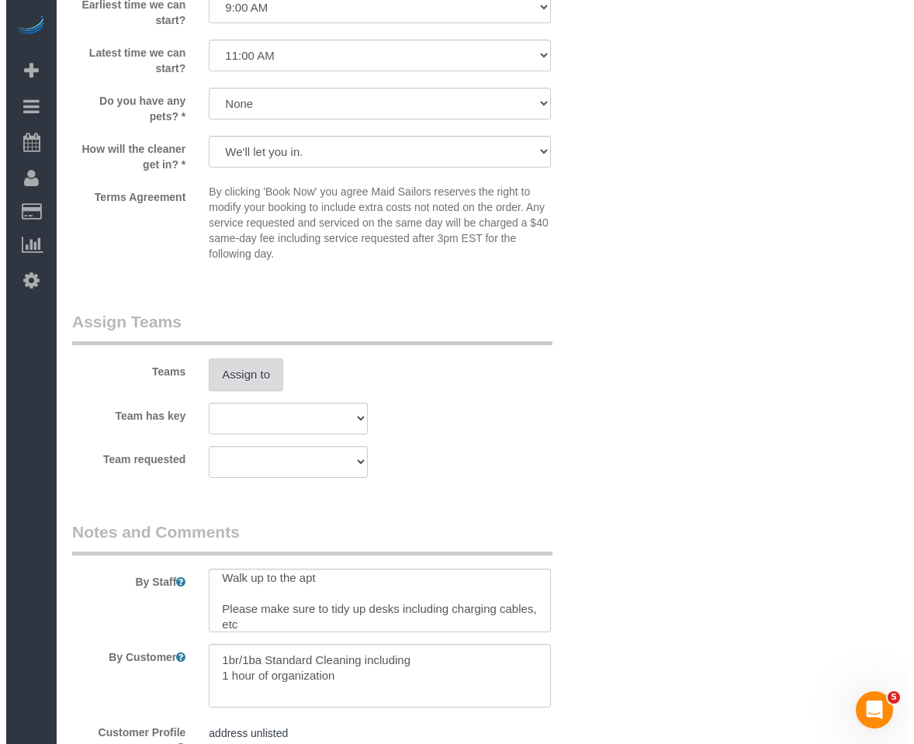
scroll to position [2057, 0]
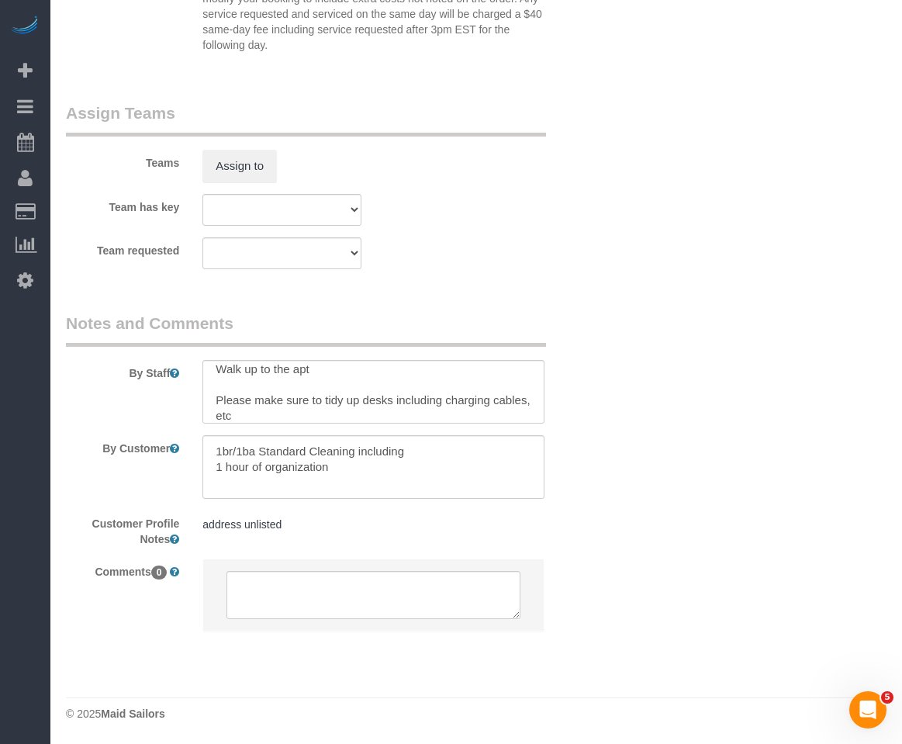
click at [278, 158] on div "Assign to" at bounding box center [282, 166] width 182 height 33
click at [262, 164] on button "Assign to" at bounding box center [239, 166] width 74 height 33
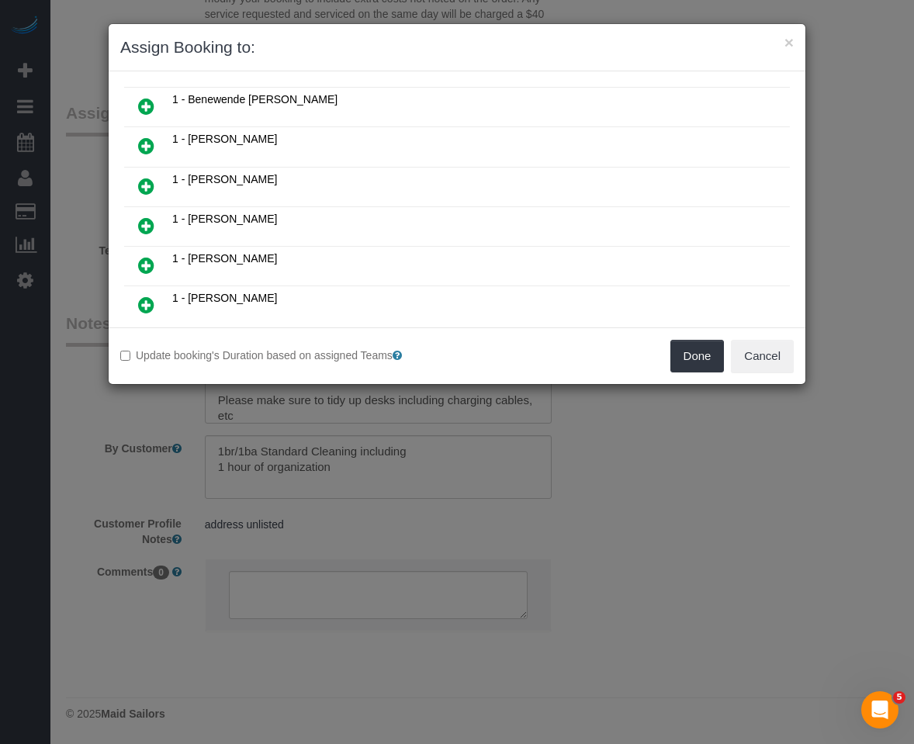
scroll to position [247, 0]
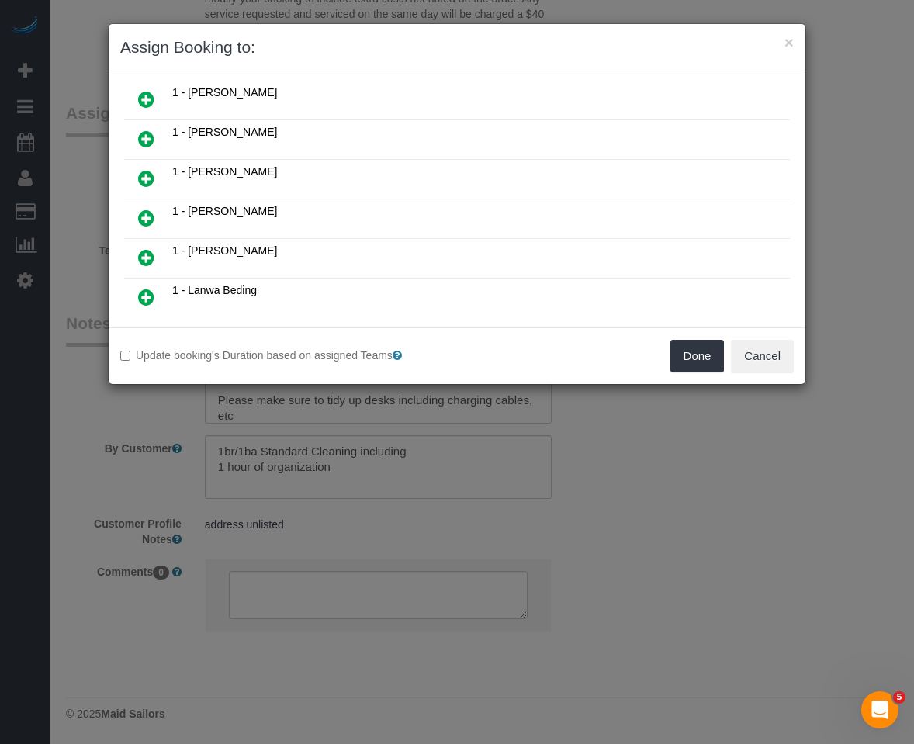
click at [145, 262] on icon at bounding box center [146, 257] width 16 height 19
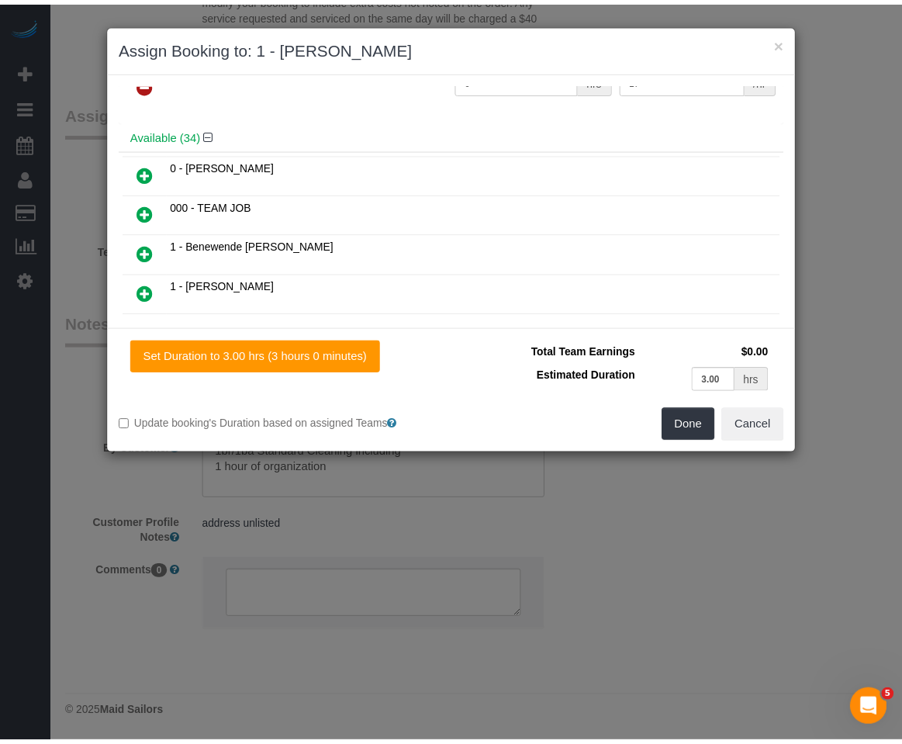
scroll to position [0, 0]
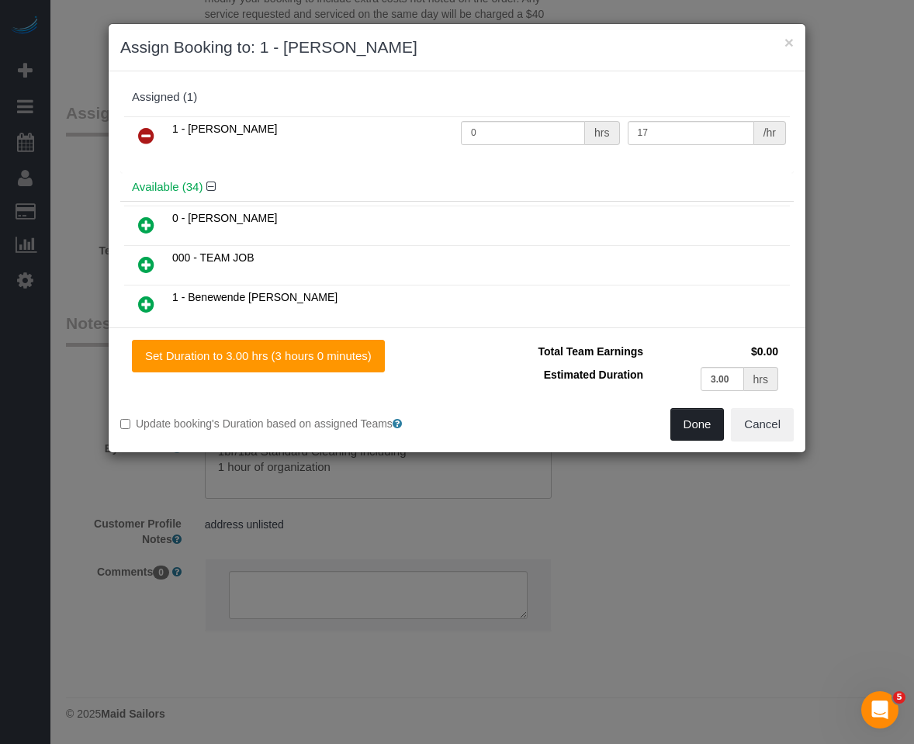
click at [686, 428] on button "Done" at bounding box center [697, 424] width 54 height 33
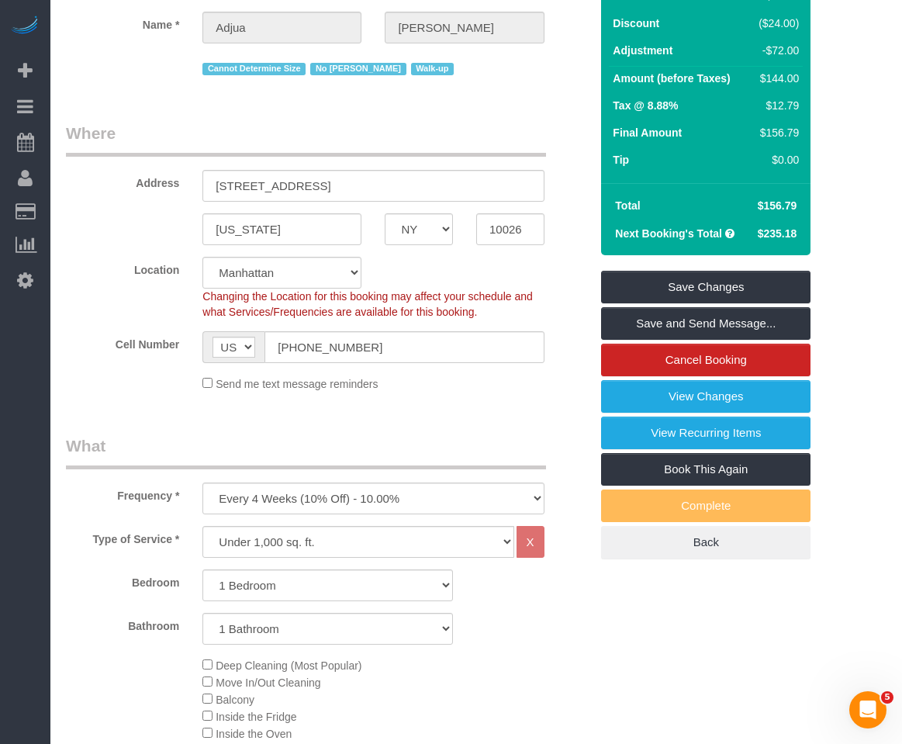
scroll to position [40, 0]
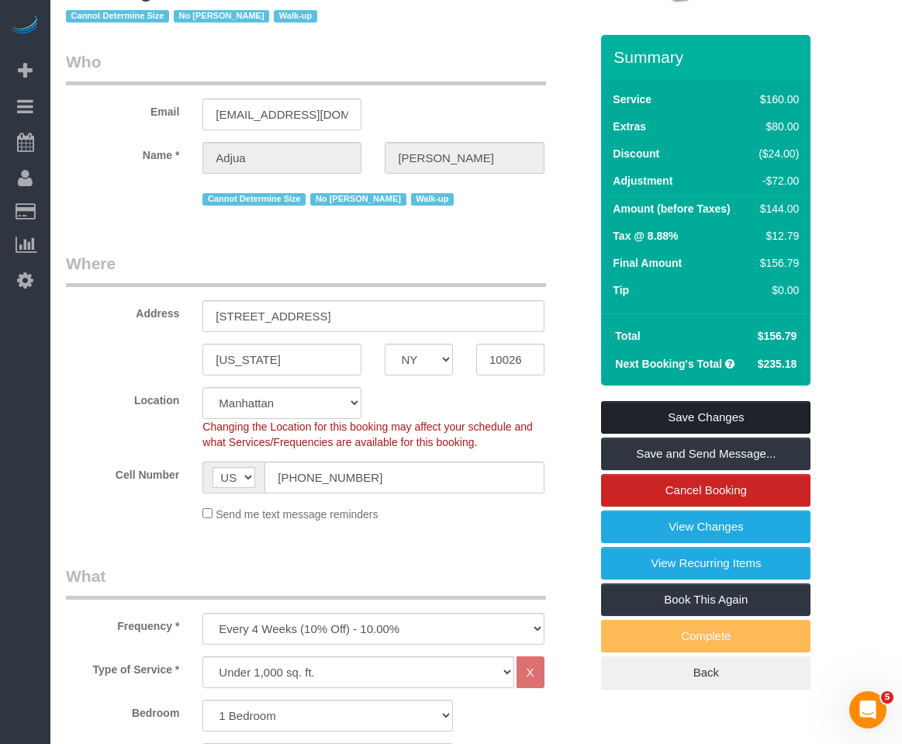
click at [672, 406] on link "Save Changes" at bounding box center [705, 417] width 209 height 33
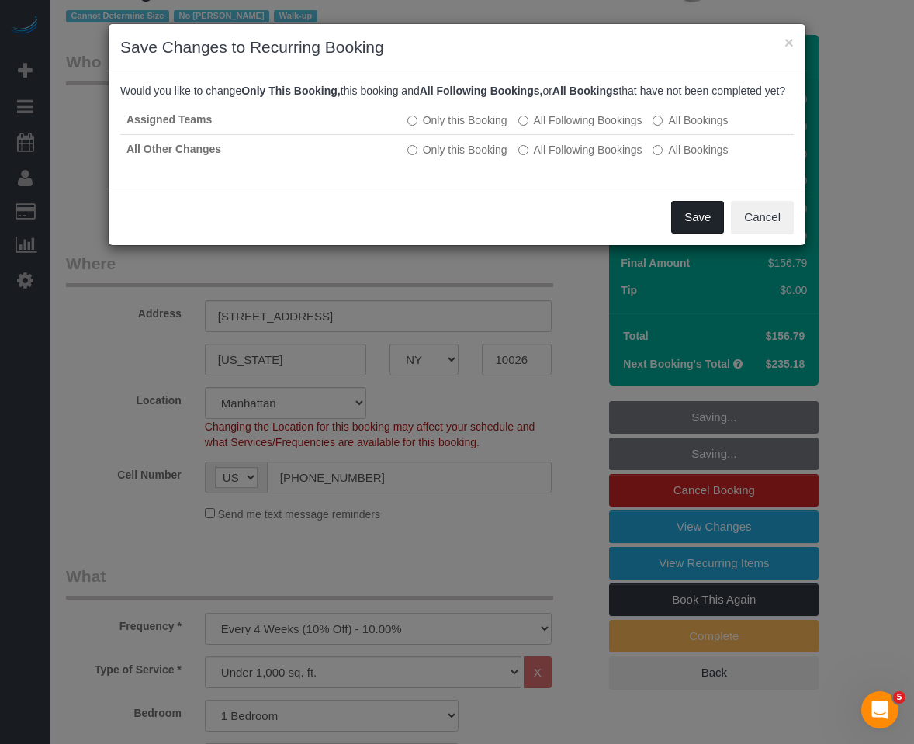
click at [691, 220] on button "Save" at bounding box center [697, 217] width 53 height 33
